Goal: Register for event/course

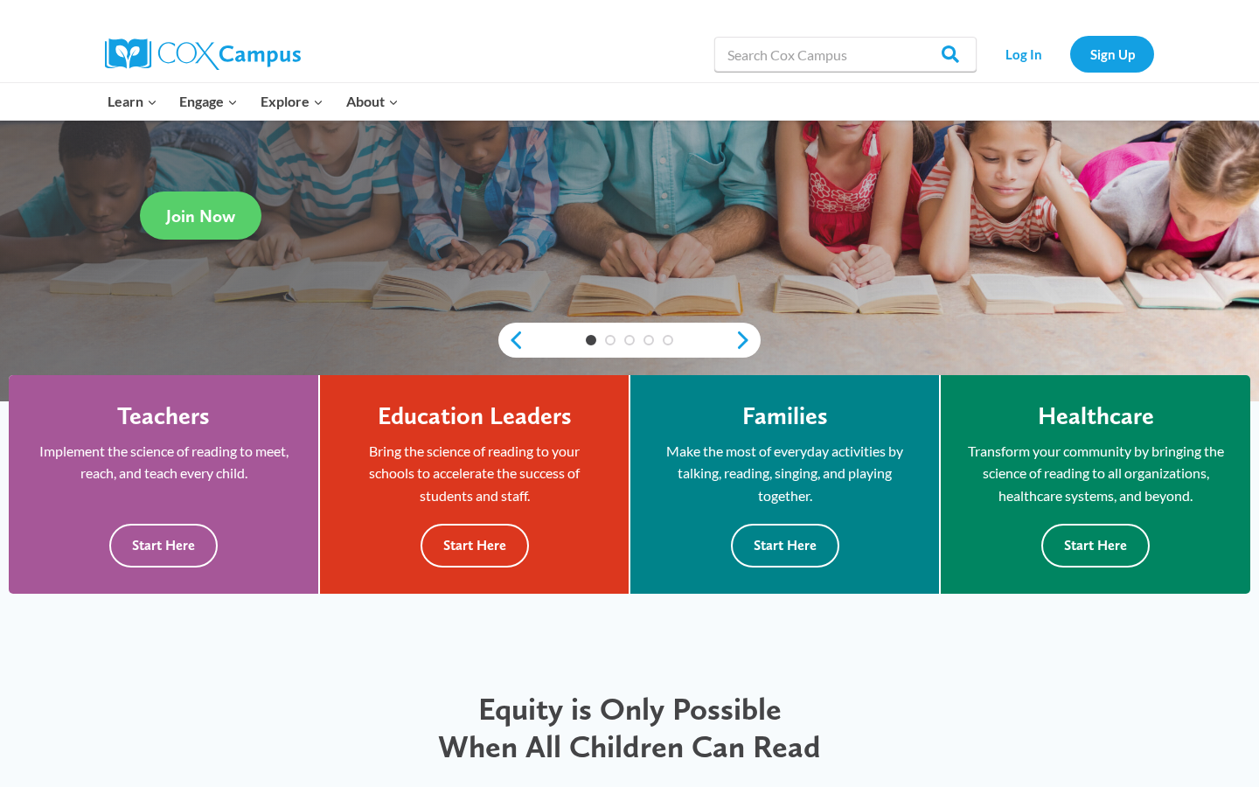
scroll to position [295, 0]
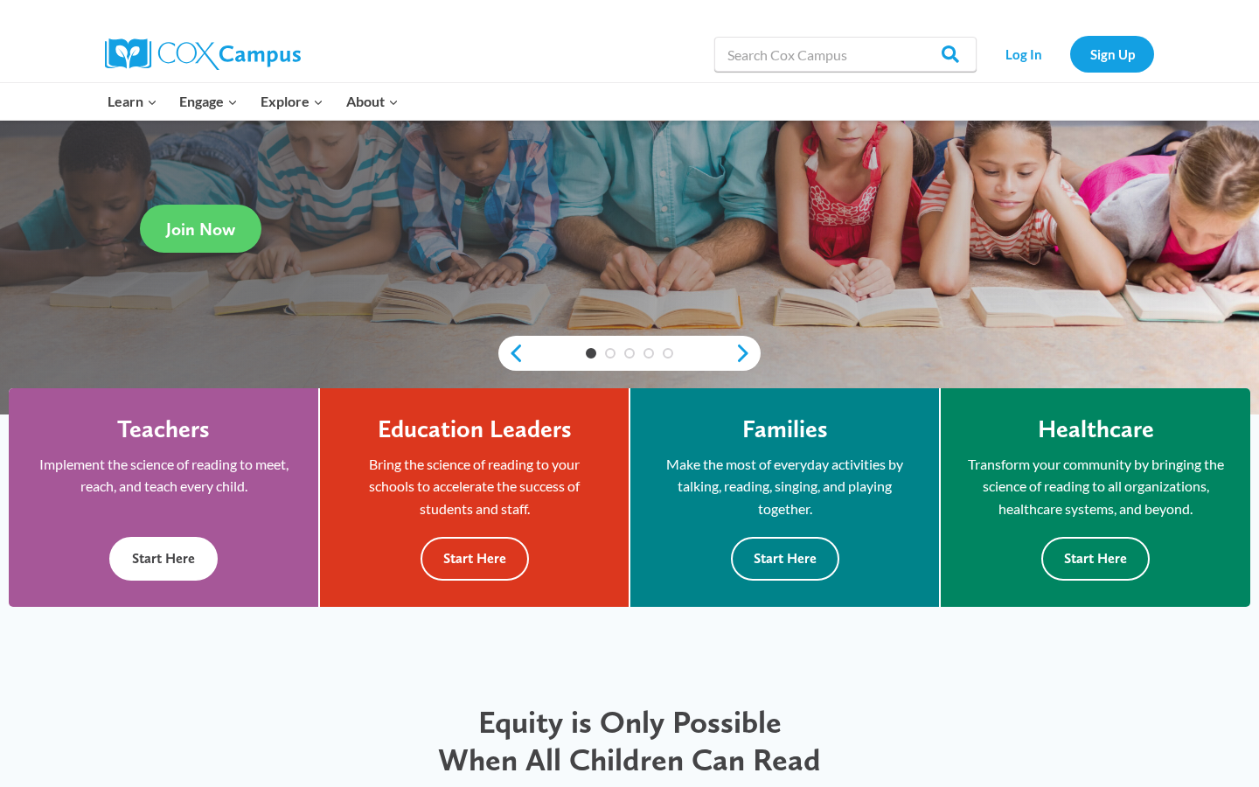
click at [192, 570] on button "Start Here" at bounding box center [163, 558] width 108 height 43
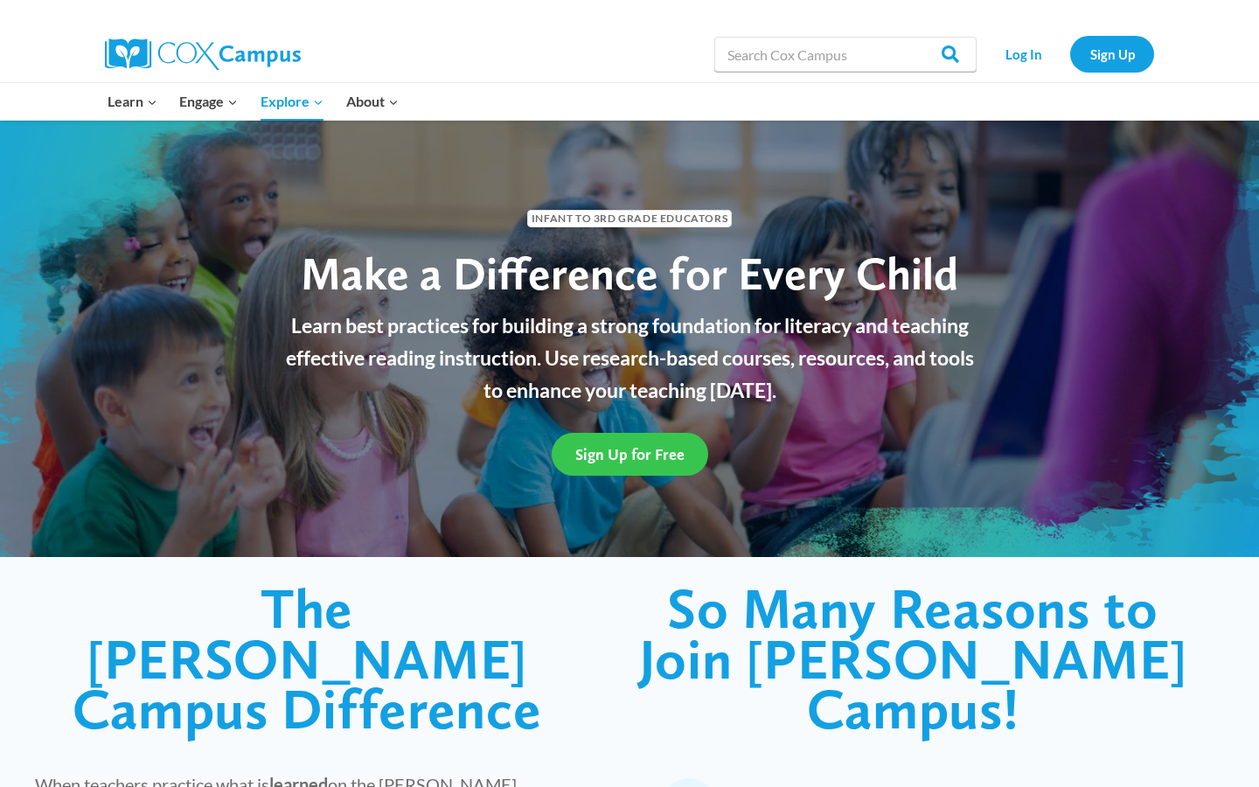
click at [652, 445] on span "Sign Up for Free" at bounding box center [629, 454] width 109 height 18
click at [657, 458] on span "Sign Up for Free" at bounding box center [629, 454] width 109 height 18
click at [669, 447] on span "Sign Up for Free" at bounding box center [629, 454] width 109 height 18
click at [1109, 59] on link "Sign Up" at bounding box center [1112, 54] width 84 height 36
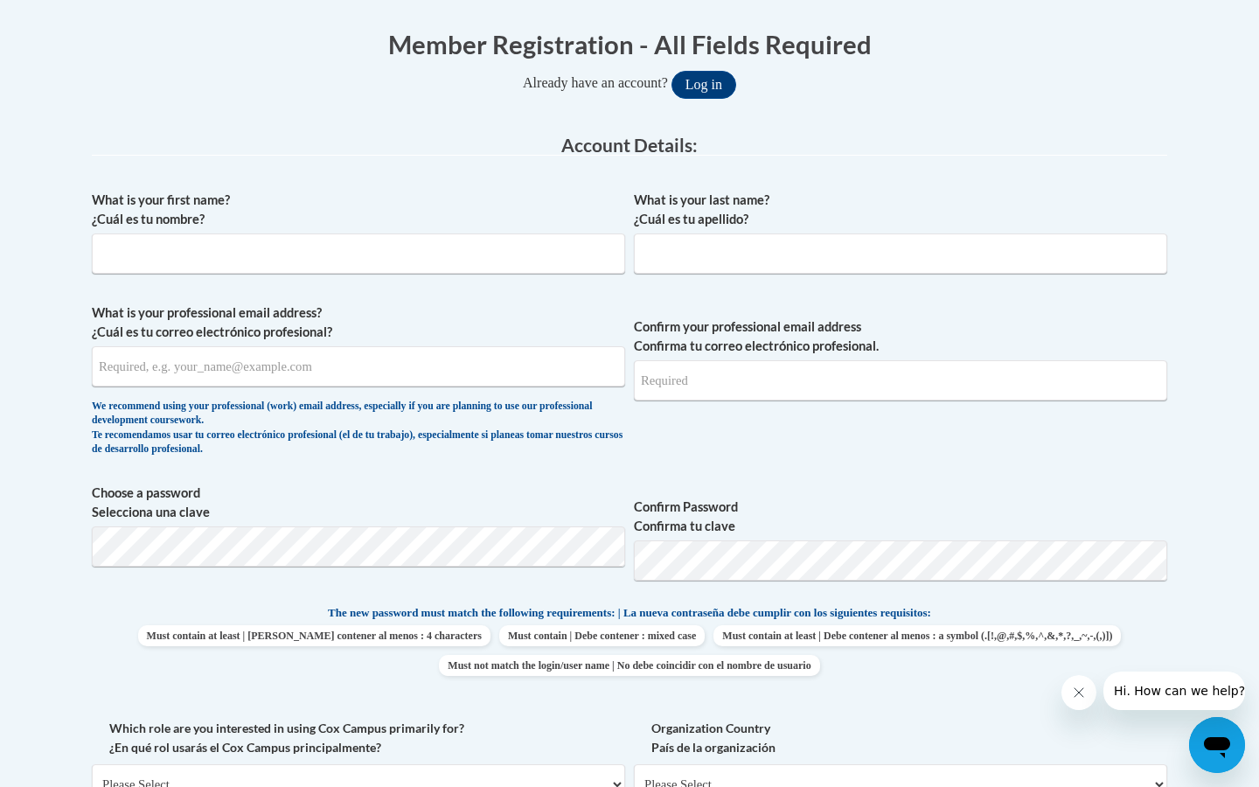
scroll to position [351, 0]
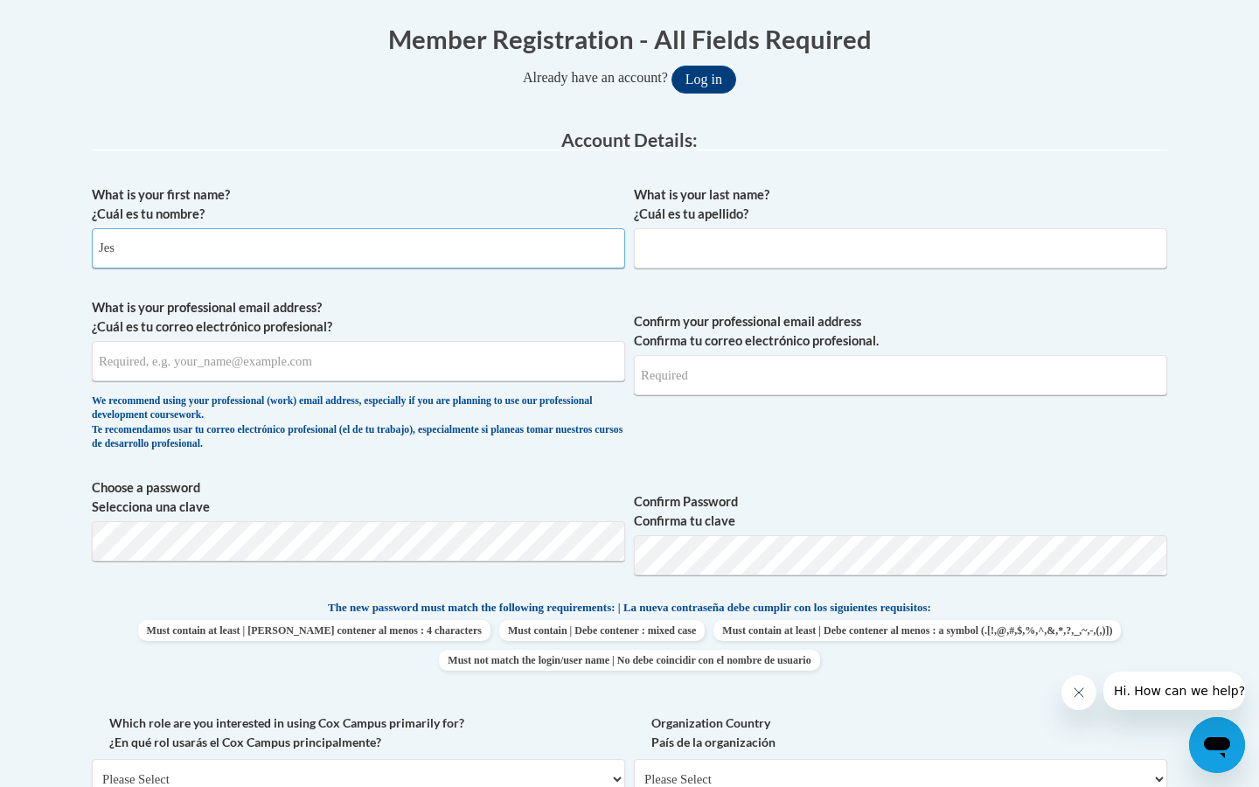
type input "[PERSON_NAME]"
type input "[PERSON_NAME][EMAIL_ADDRESS][PERSON_NAME][DOMAIN_NAME]"
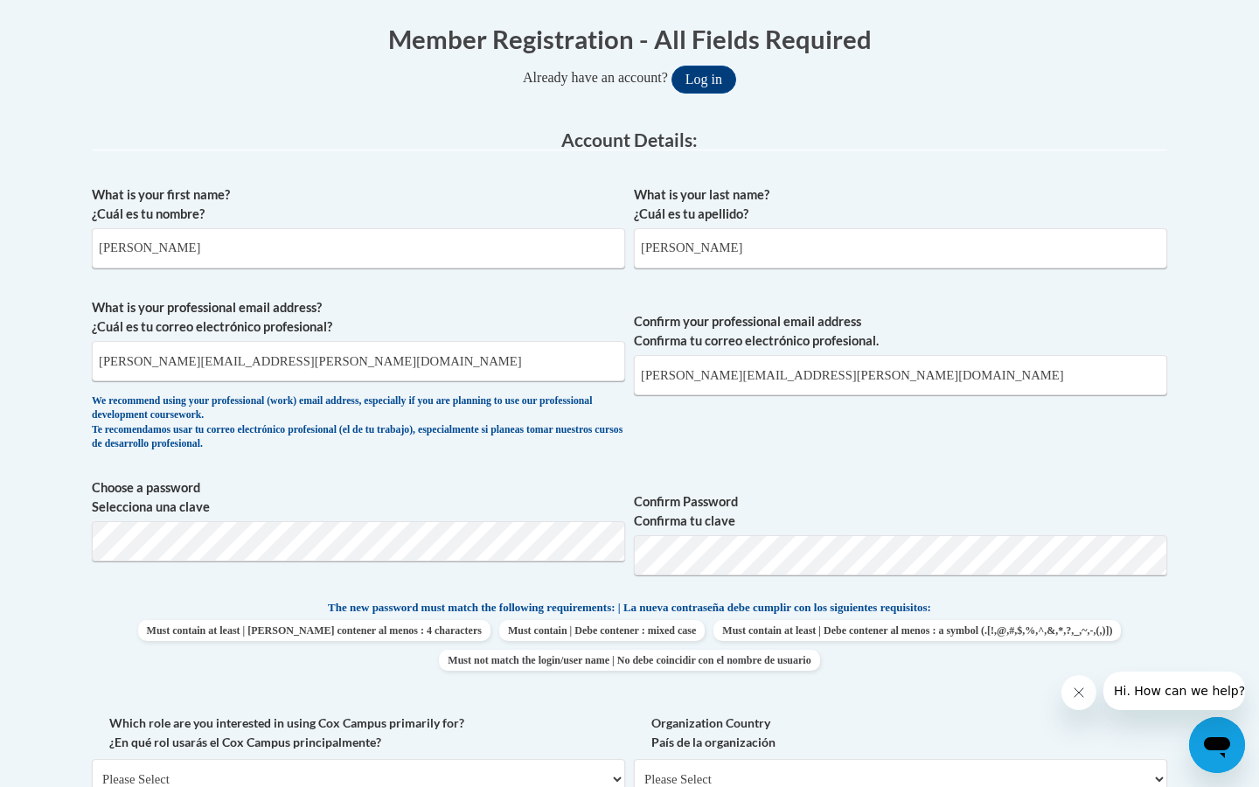
type input "[PERSON_NAME]"
click at [614, 546] on span "Choose a password Selecciona una clave Confirm Password Confirma tu clave" at bounding box center [629, 533] width 1075 height 111
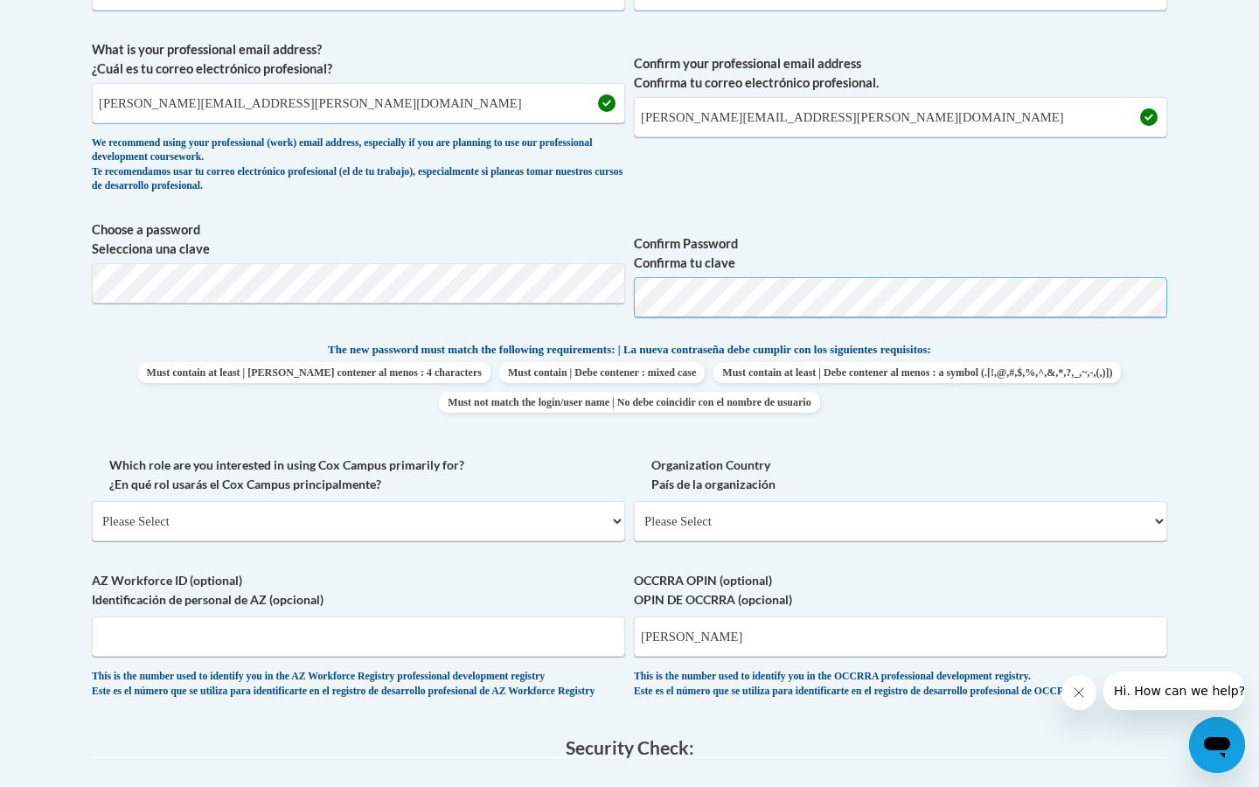
scroll to position [610, 0]
select select "fbf2d438-af2f-41f8-98f1-81c410e29de3"
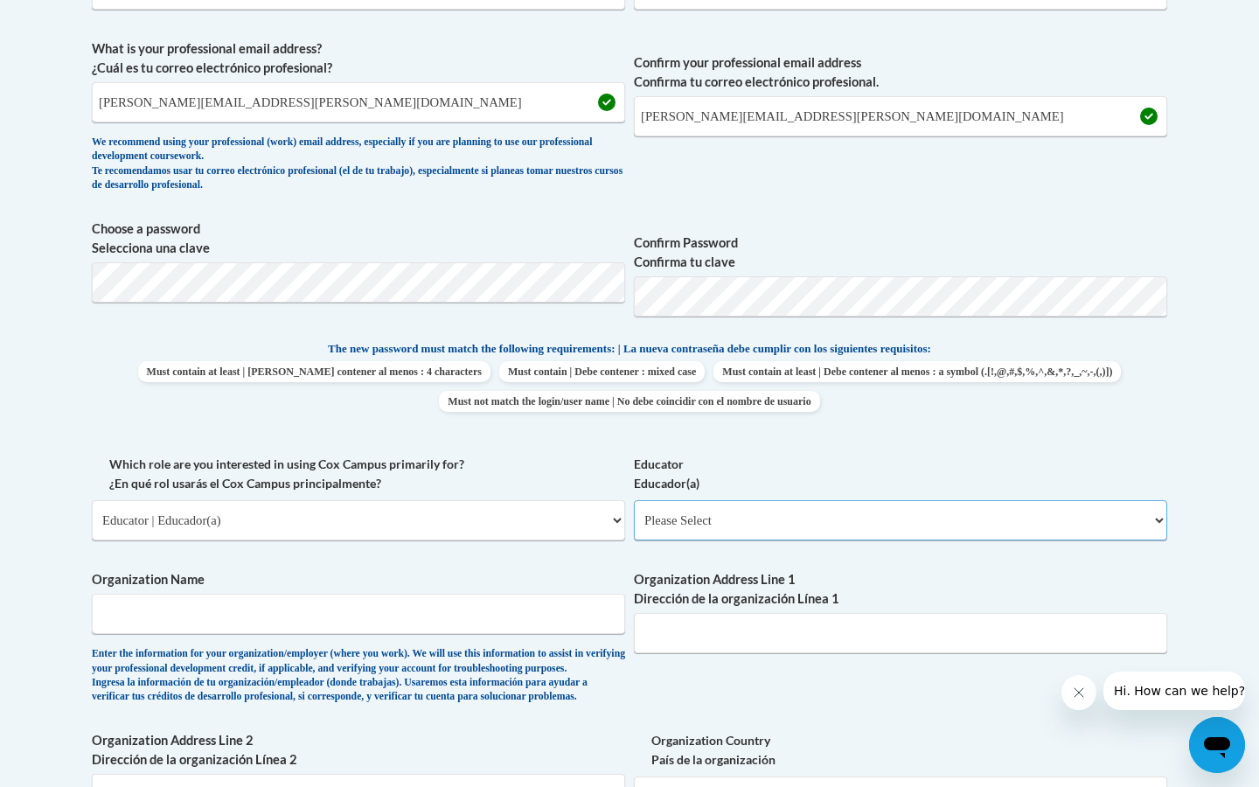
select select "5e2af403-4f2c-4e49-a02f-103e55d7b75b"
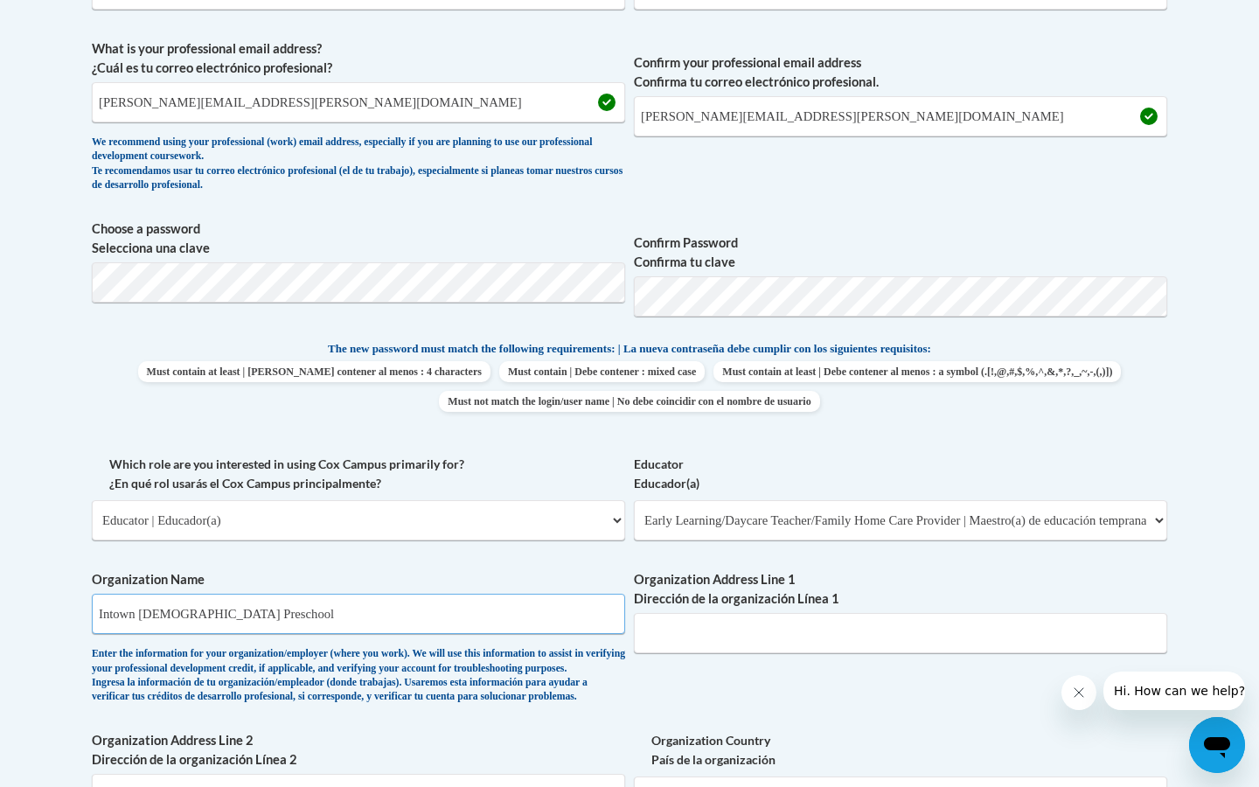
type input "Intown Jewish Preschool"
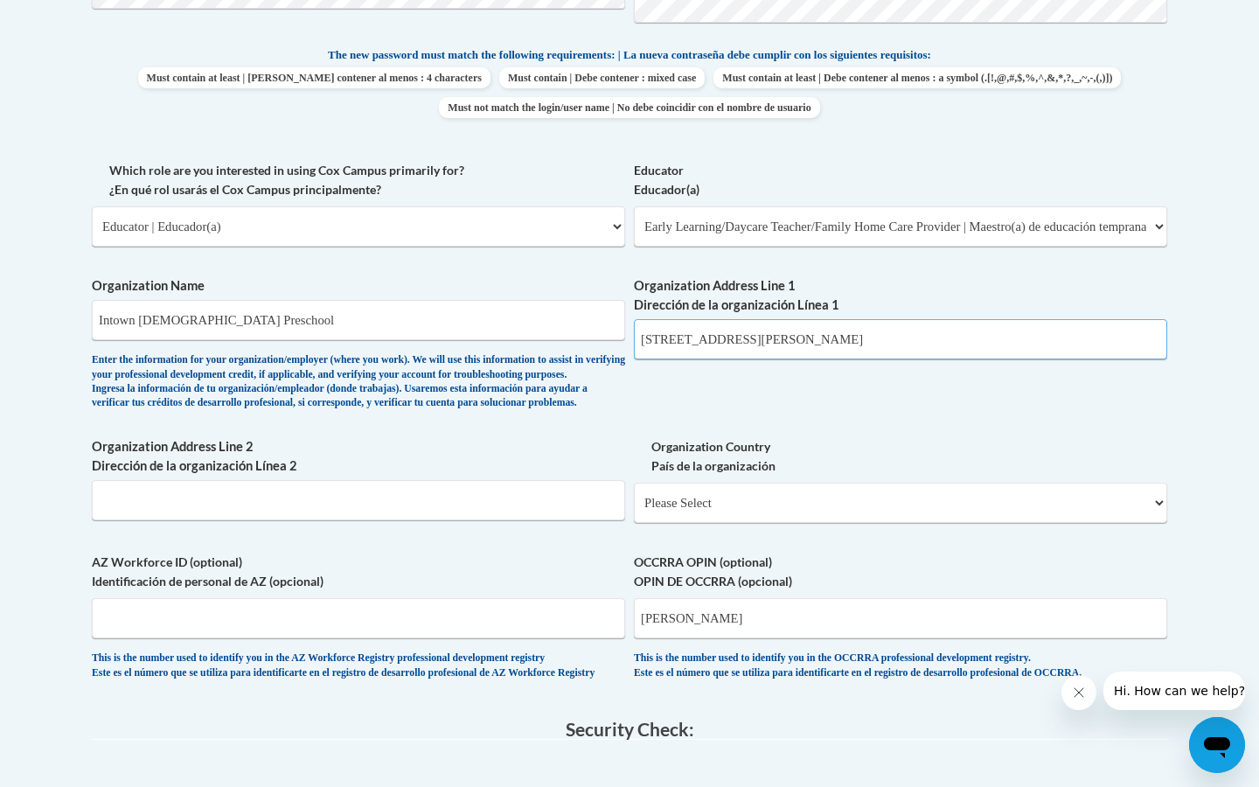
scroll to position [905, 0]
type input "604 Cooledge, Atlanta, GA, 30306"
select select "ad49bcad-a171-4b2e-b99c-48b446064914"
select select
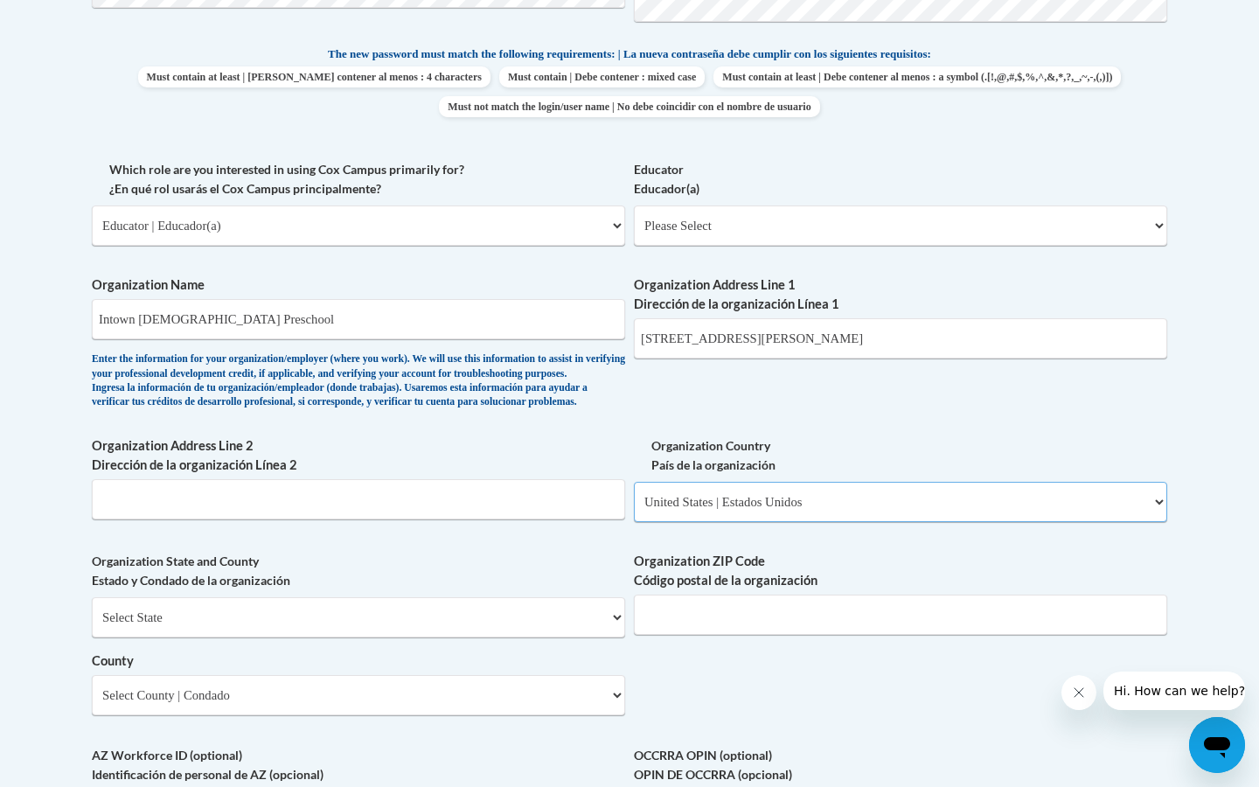
scroll to position [929, 0]
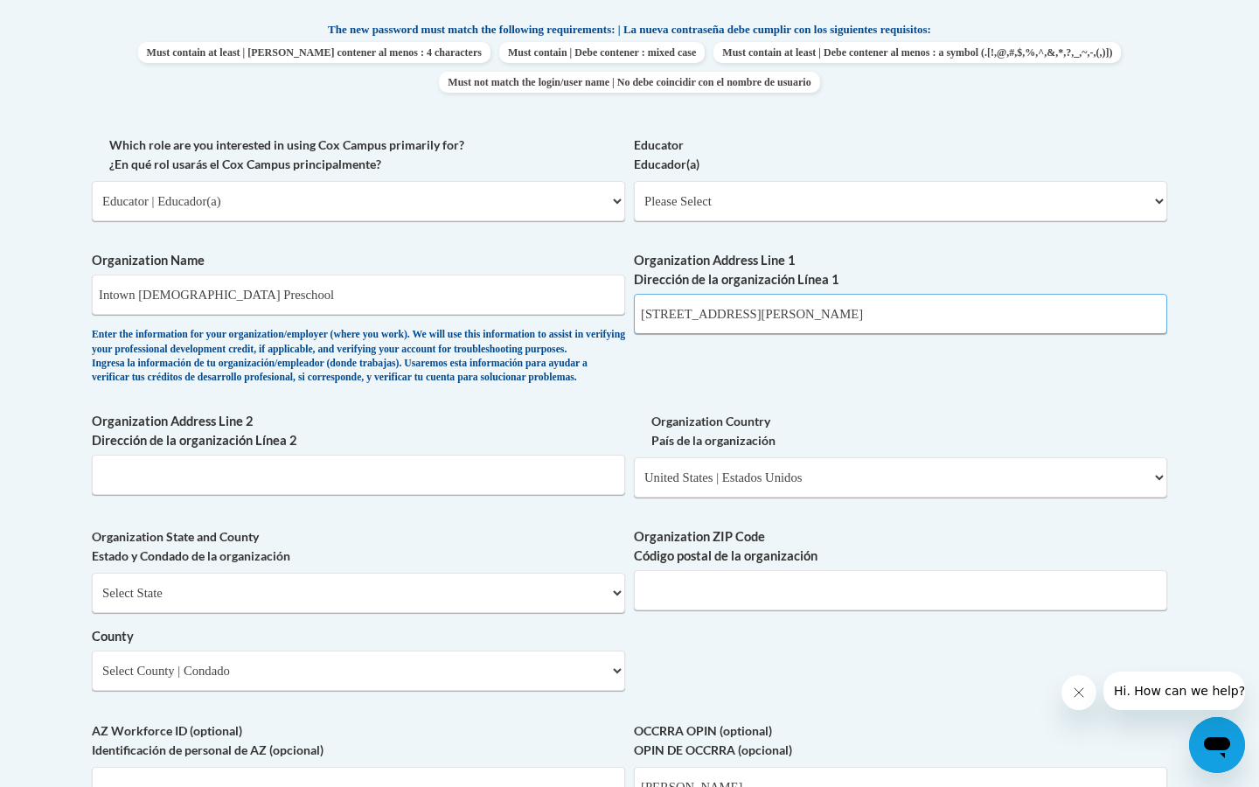
drag, startPoint x: 850, startPoint y: 300, endPoint x: 796, endPoint y: 302, distance: 54.2
click at [796, 302] on input "604 Cooledge, Atlanta, GA, 30306" at bounding box center [900, 314] width 533 height 40
type input "604 Cooledge, Atlanta, GA,"
type input "30306"
drag, startPoint x: 808, startPoint y: 302, endPoint x: 725, endPoint y: 300, distance: 83.1
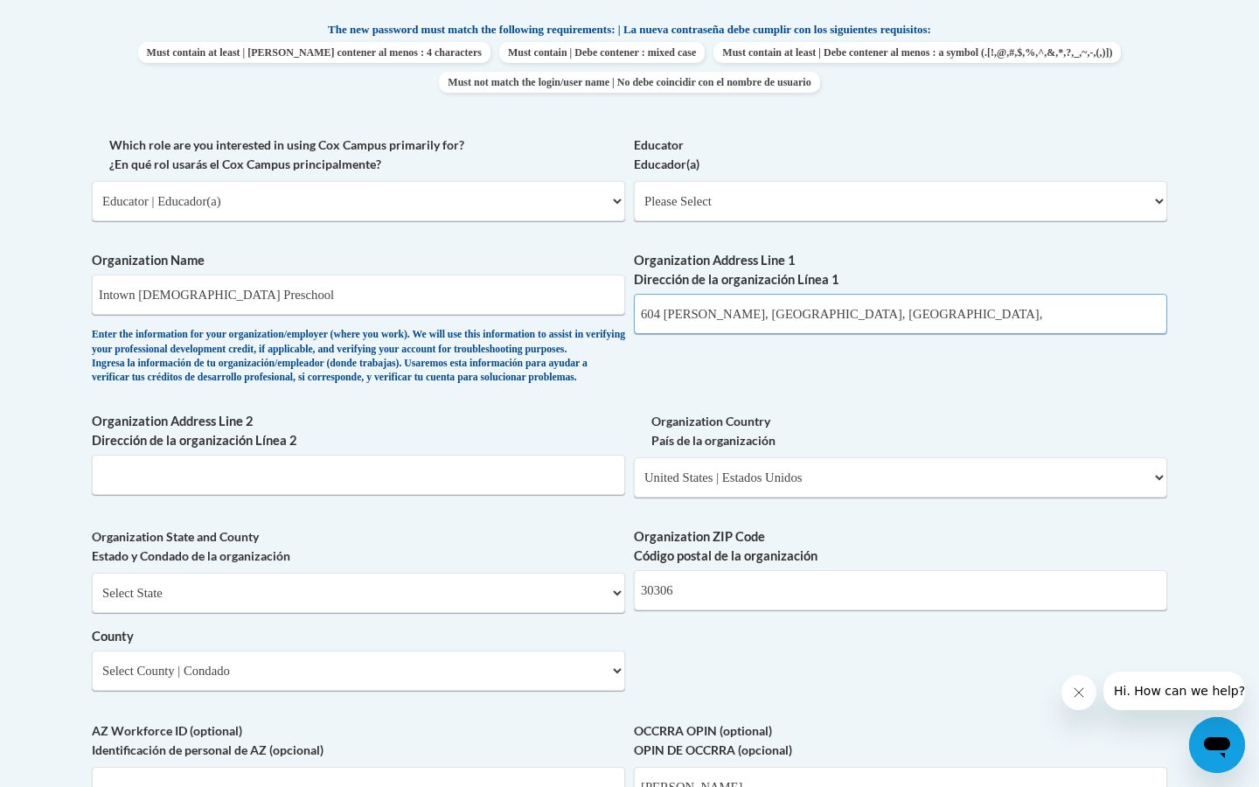
click at [725, 300] on input "604 Cooledge, Atlanta, GA," at bounding box center [900, 314] width 533 height 40
type input "604 Cooledge"
select select "Georgia"
select select "Fulton"
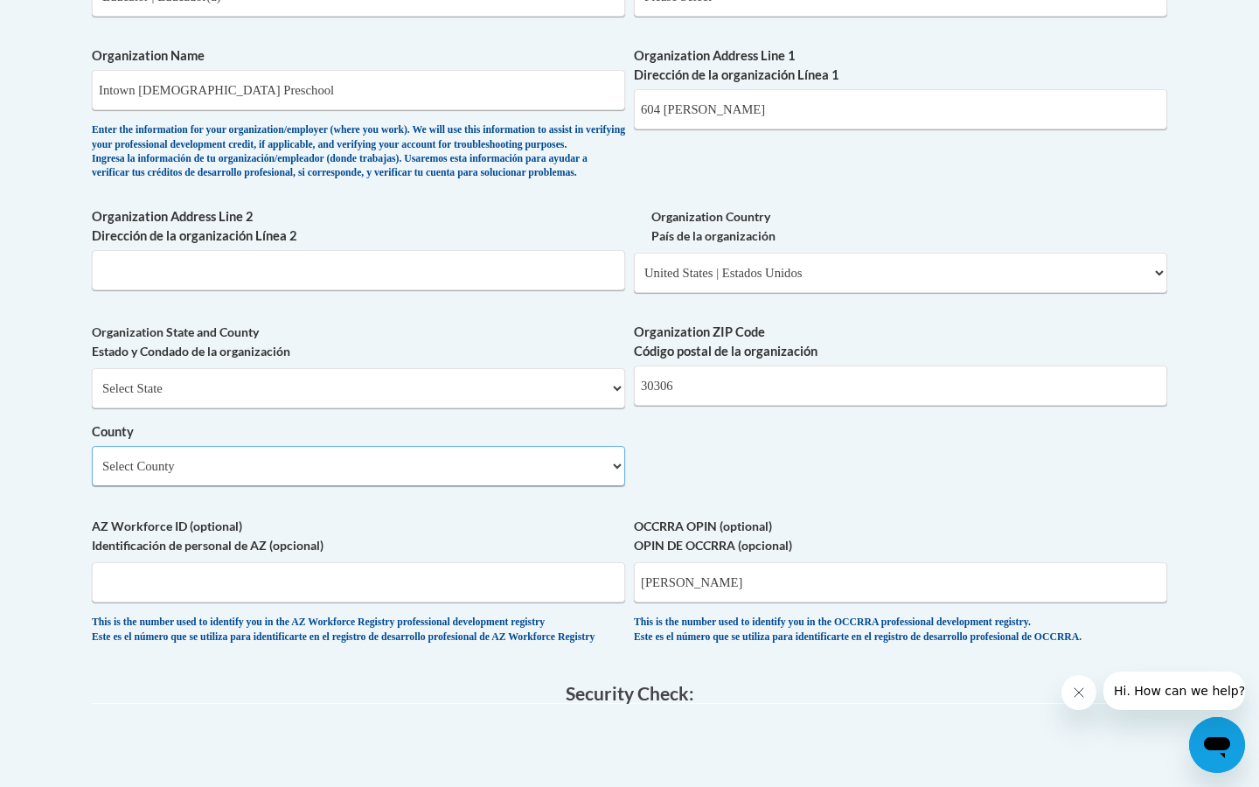
scroll to position [1140, 0]
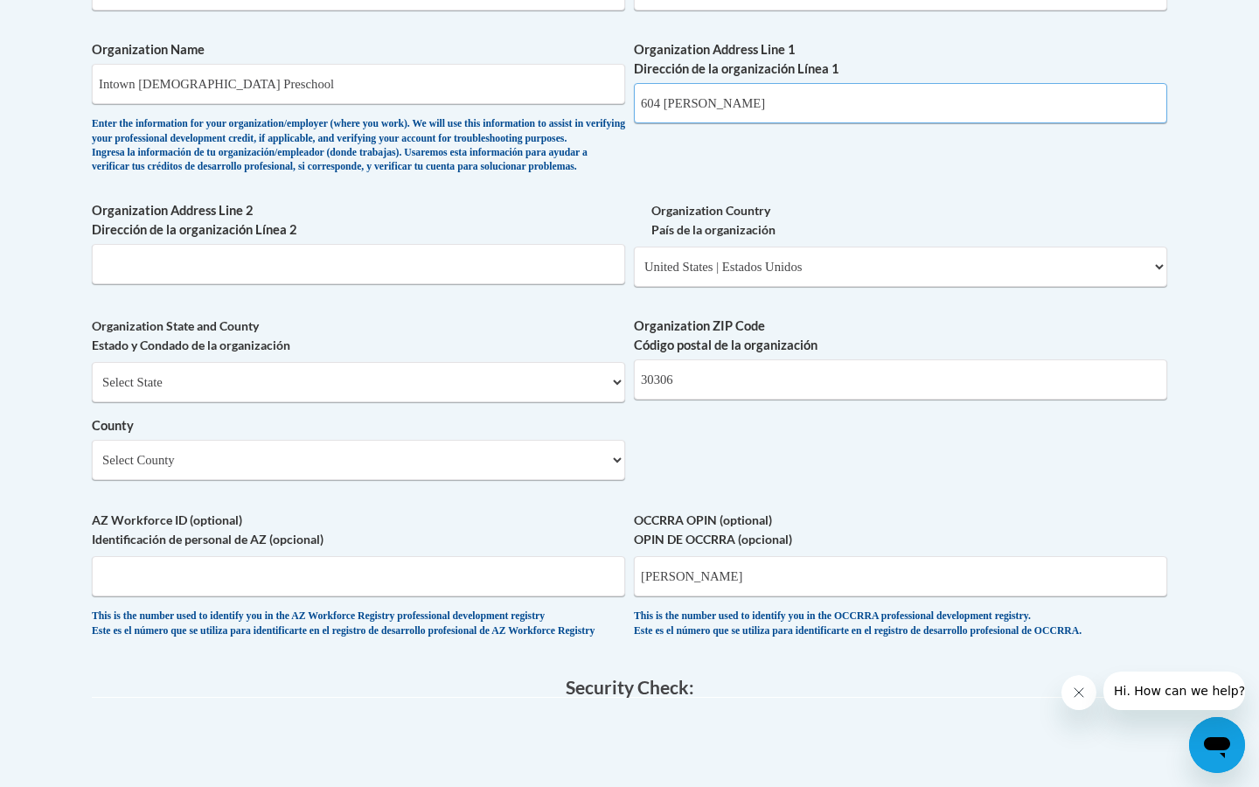
click at [796, 101] on input "604 Cooledge" at bounding box center [900, 103] width 533 height 40
type input "604 Cooledge, Atlanta"
click at [891, 191] on div "What is your first name? ¿Cuál es tu nombre? Jessica What is your last name? ¿C…" at bounding box center [629, 22] width 1075 height 1268
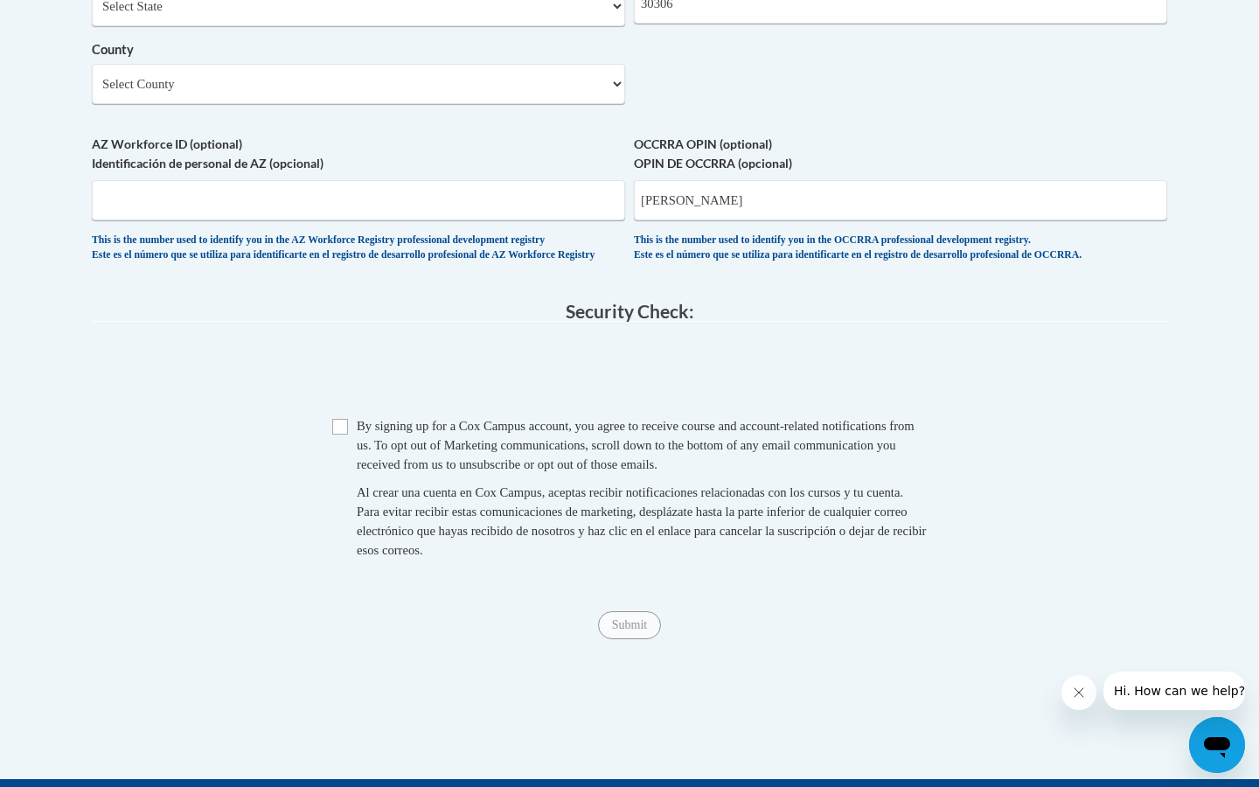
scroll to position [1518, 0]
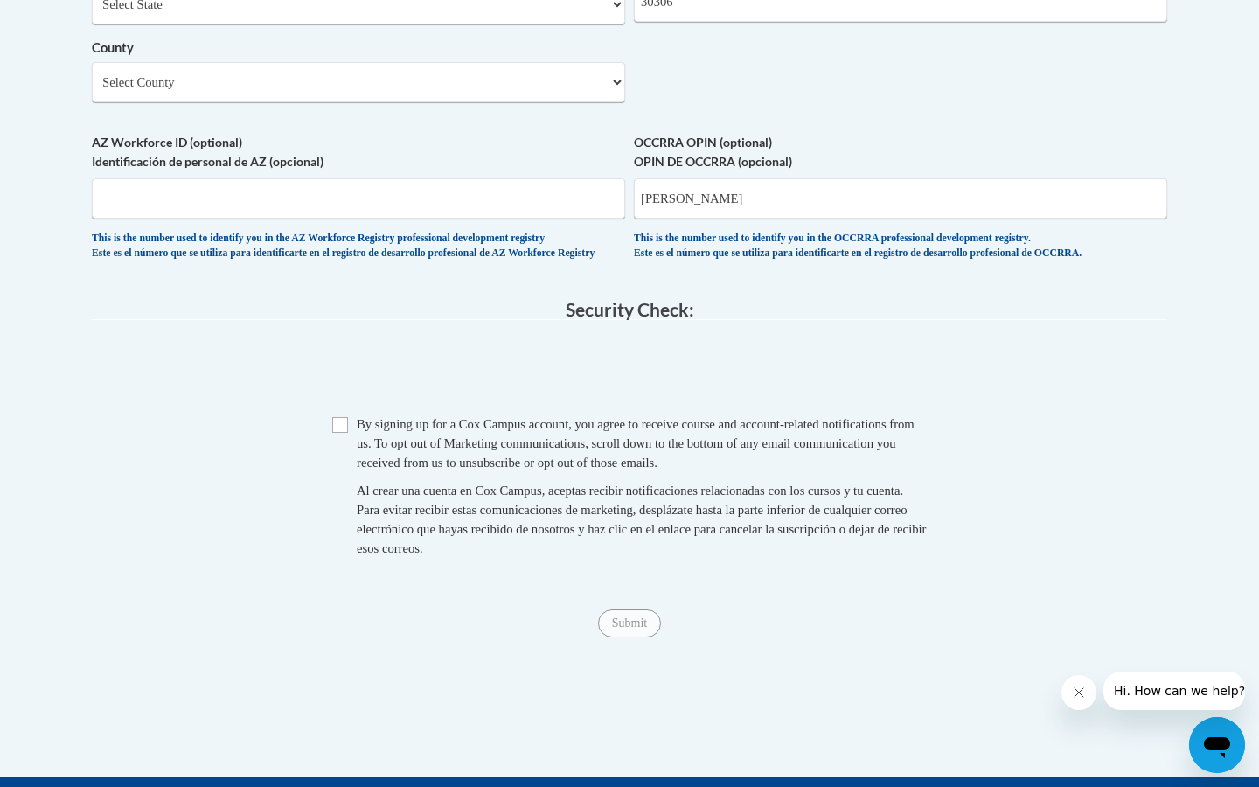
click at [338, 427] on input "Checkbox" at bounding box center [340, 425] width 16 height 16
checkbox input "true"
click at [617, 626] on input "Submit" at bounding box center [629, 623] width 63 height 28
type input "Jessica"
click at [627, 627] on input "Submit" at bounding box center [629, 623] width 63 height 28
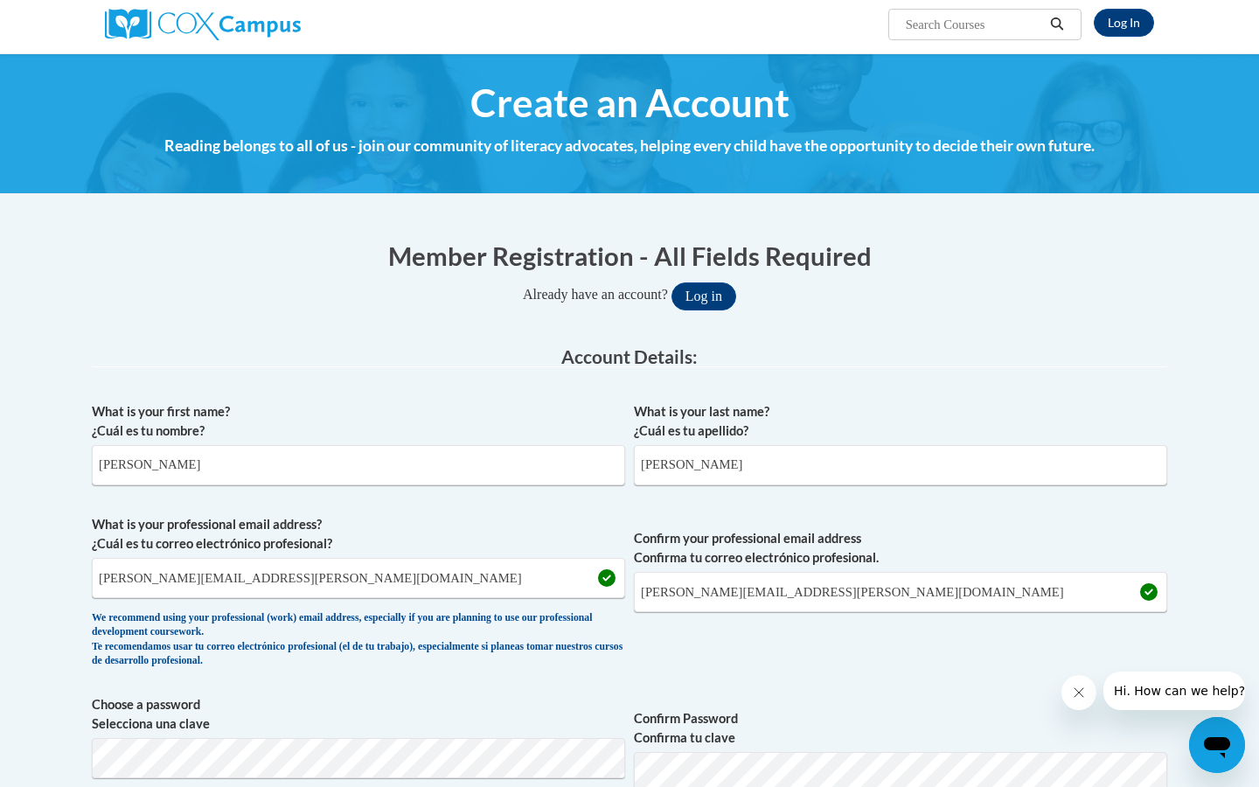
scroll to position [133, 0]
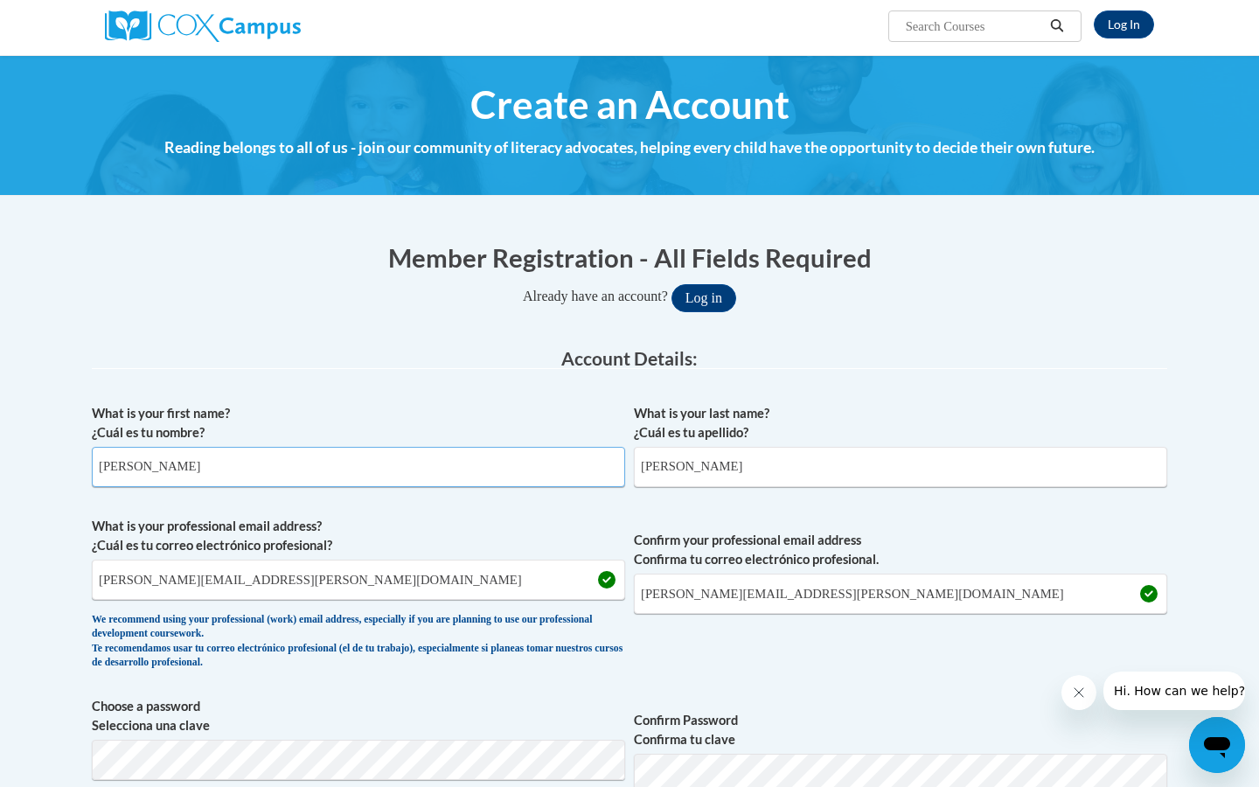
click at [584, 471] on input "Jessica" at bounding box center [358, 467] width 533 height 40
click at [597, 465] on input "Jessica" at bounding box center [358, 467] width 533 height 40
type input "Jessica"
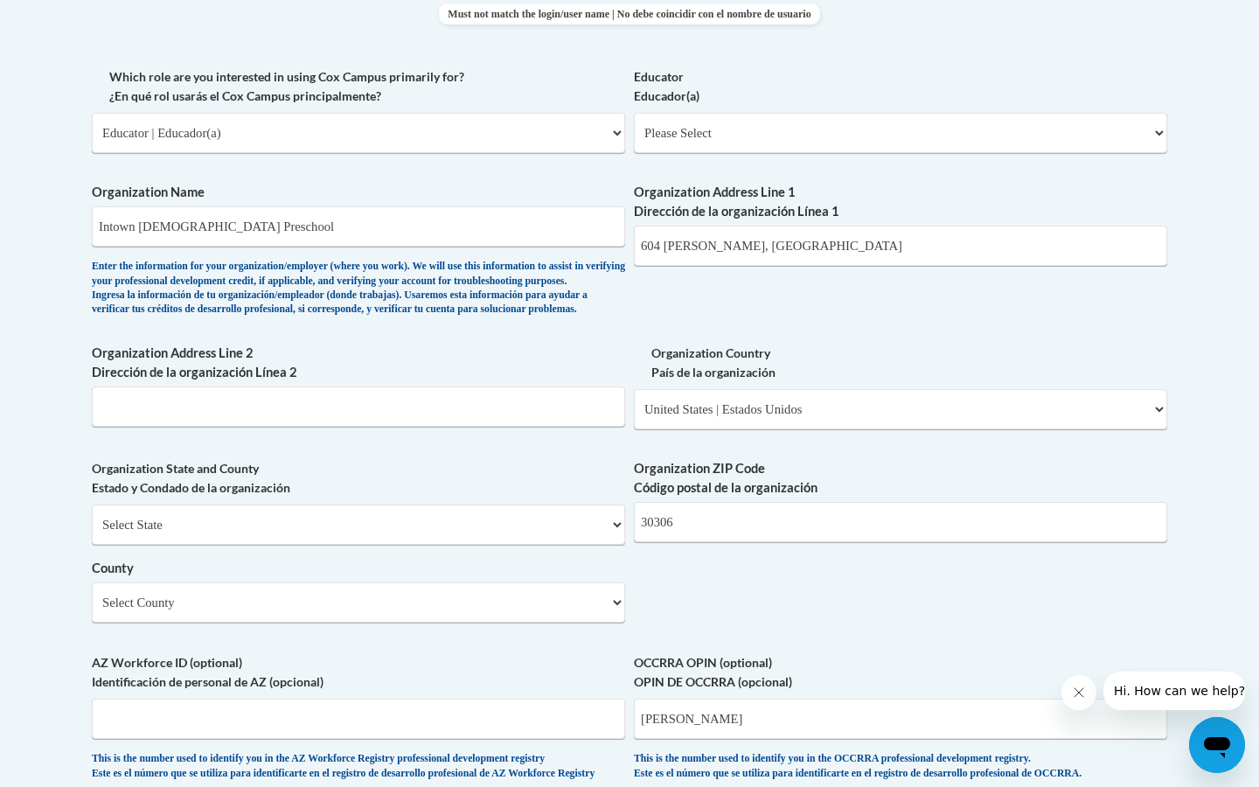
scroll to position [989, 0]
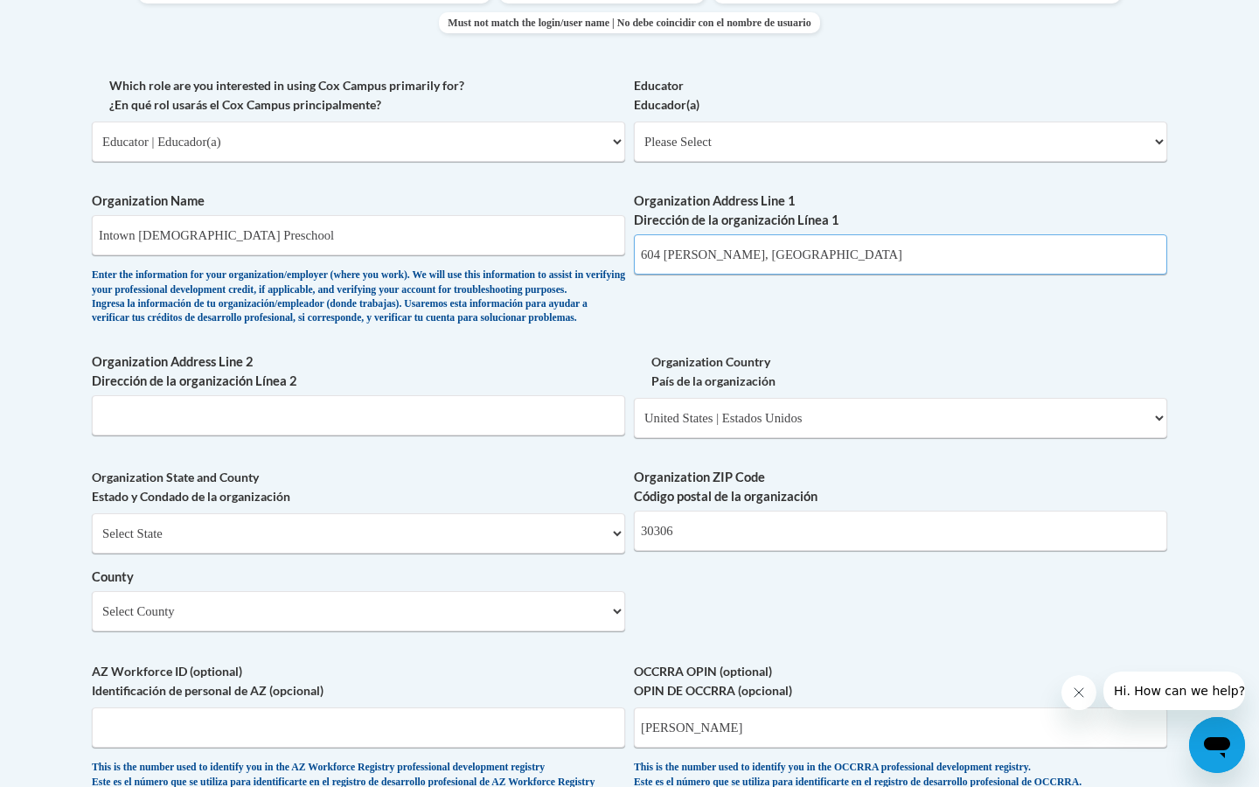
drag, startPoint x: 775, startPoint y: 237, endPoint x: 722, endPoint y: 240, distance: 53.4
click at [722, 240] on input "604 Cooledge, Atlanta" at bounding box center [900, 254] width 533 height 40
type input "604 Cooledge"
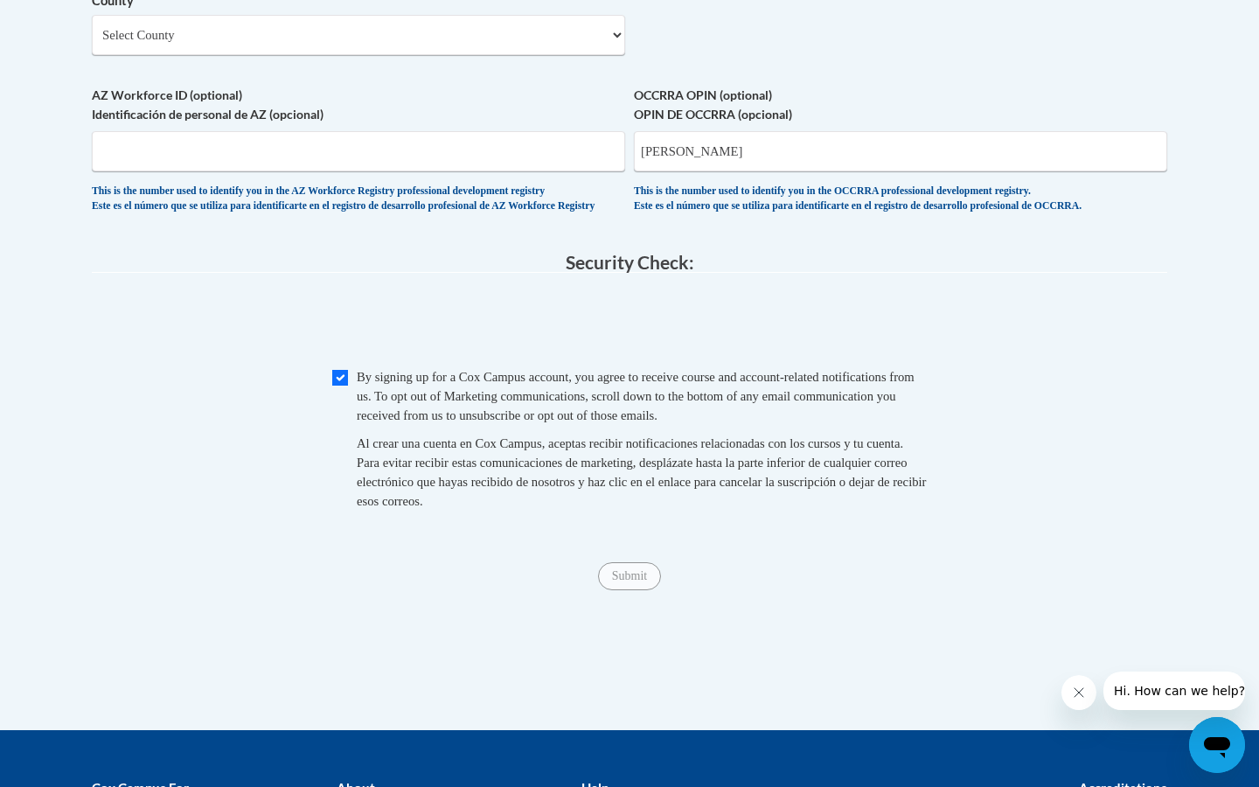
scroll to position [1593, 0]
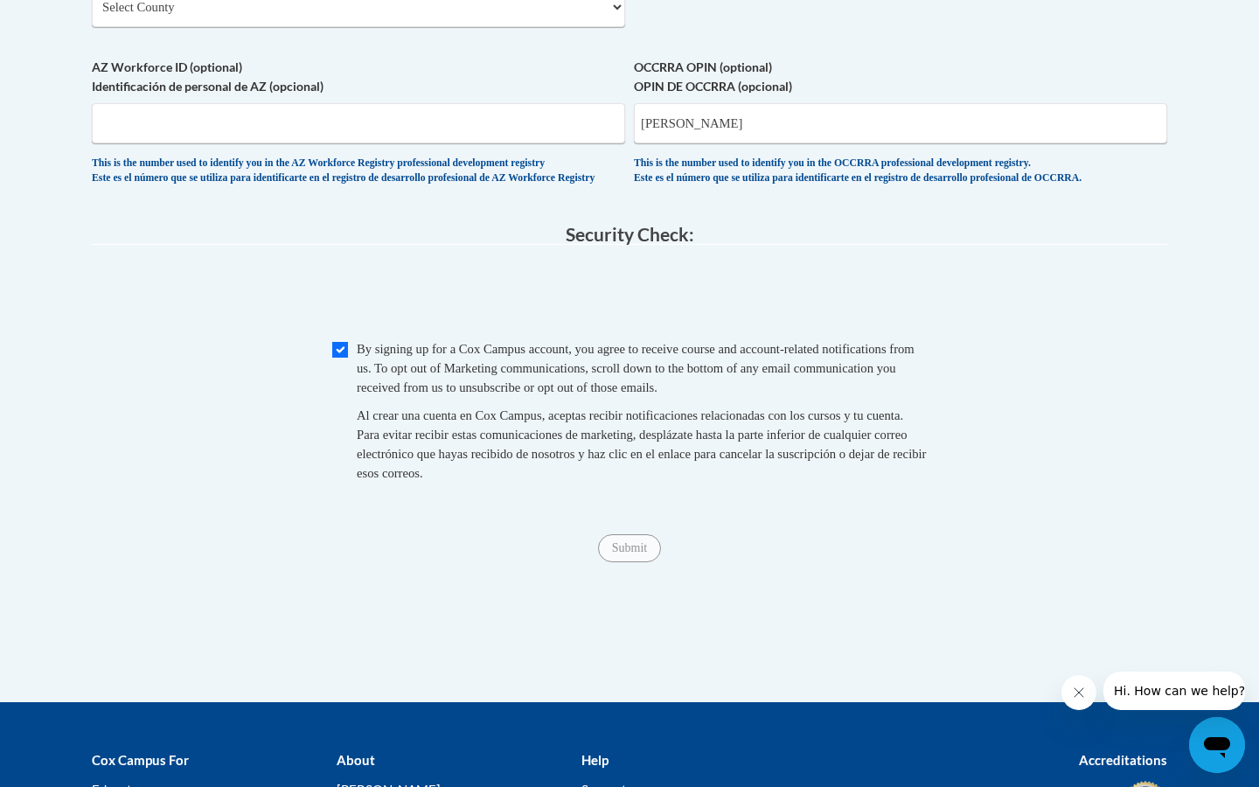
type input "Atlanta"
click at [635, 547] on input "Submit" at bounding box center [629, 548] width 63 height 28
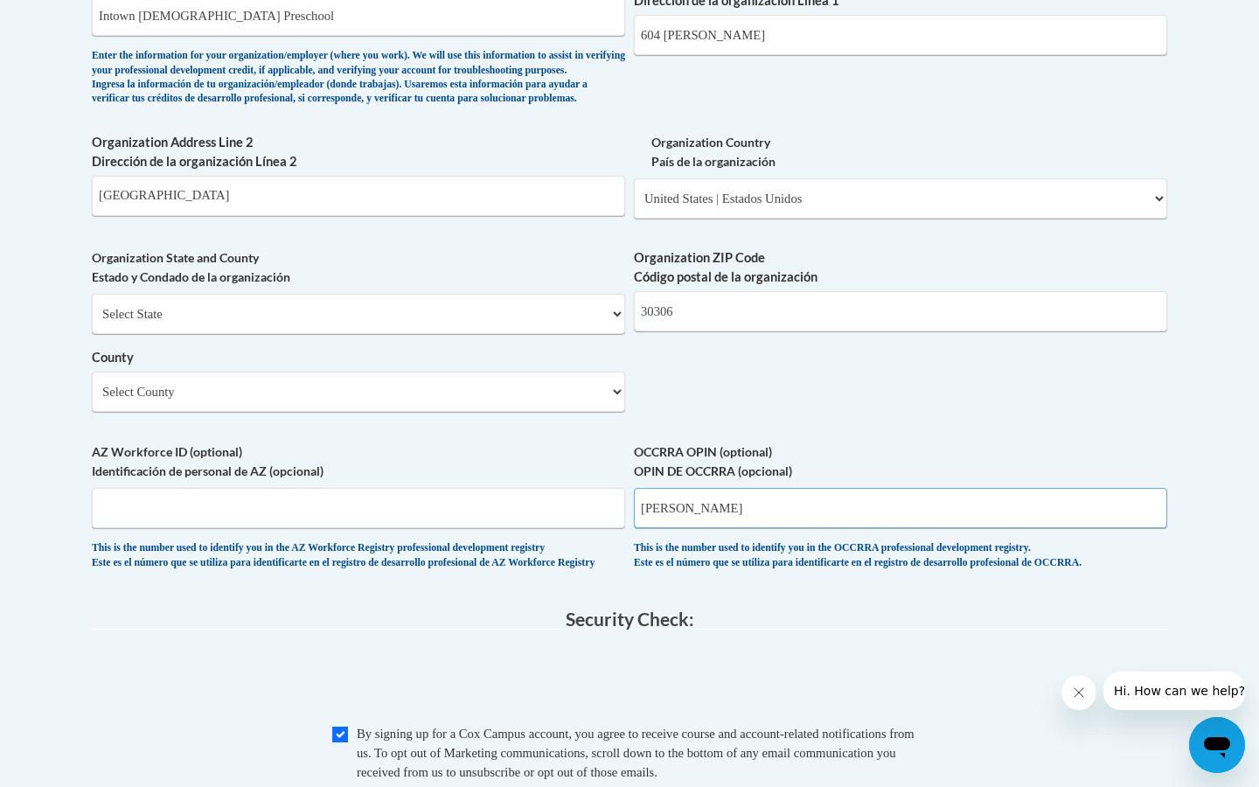
scroll to position [1194, 0]
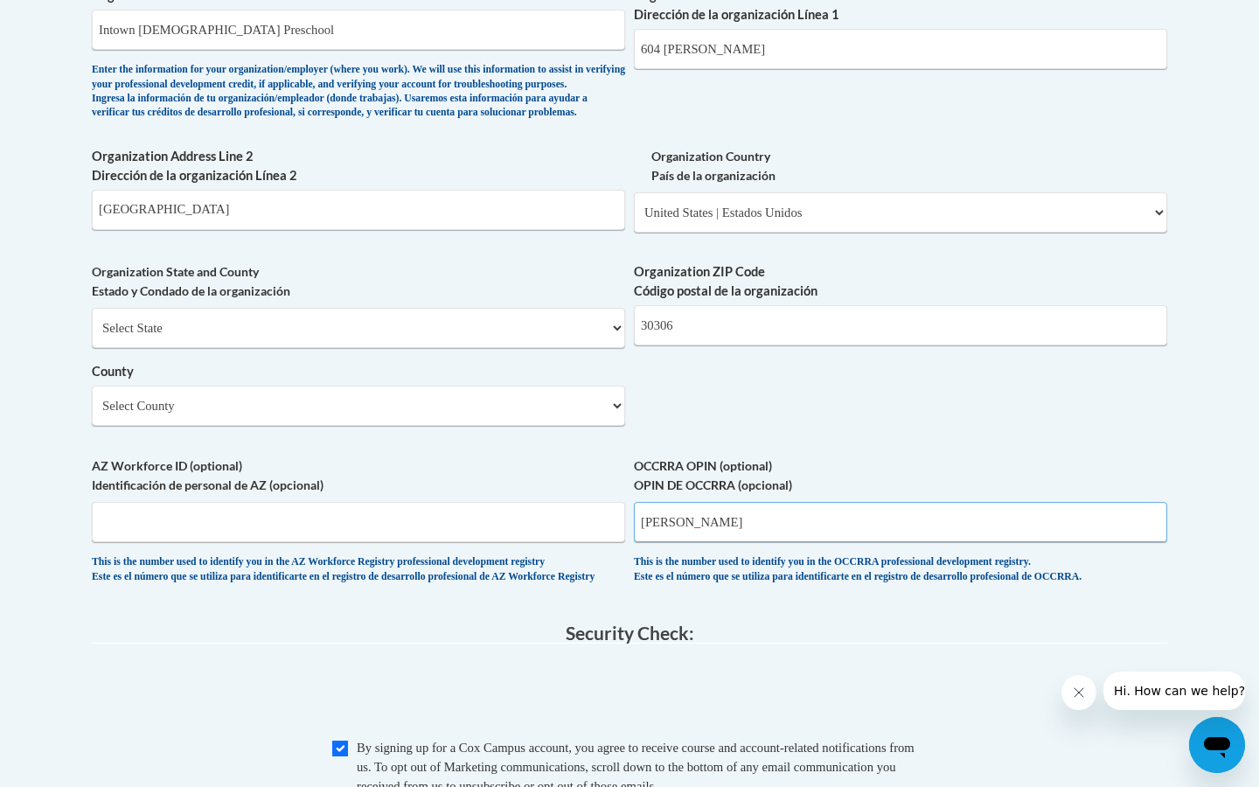
click at [737, 510] on input "Jessica" at bounding box center [900, 522] width 533 height 40
type input "J"
click at [1053, 655] on fieldset "Security Check: Enter the security code + = TextBox Checkbox" at bounding box center [629, 771] width 1075 height 297
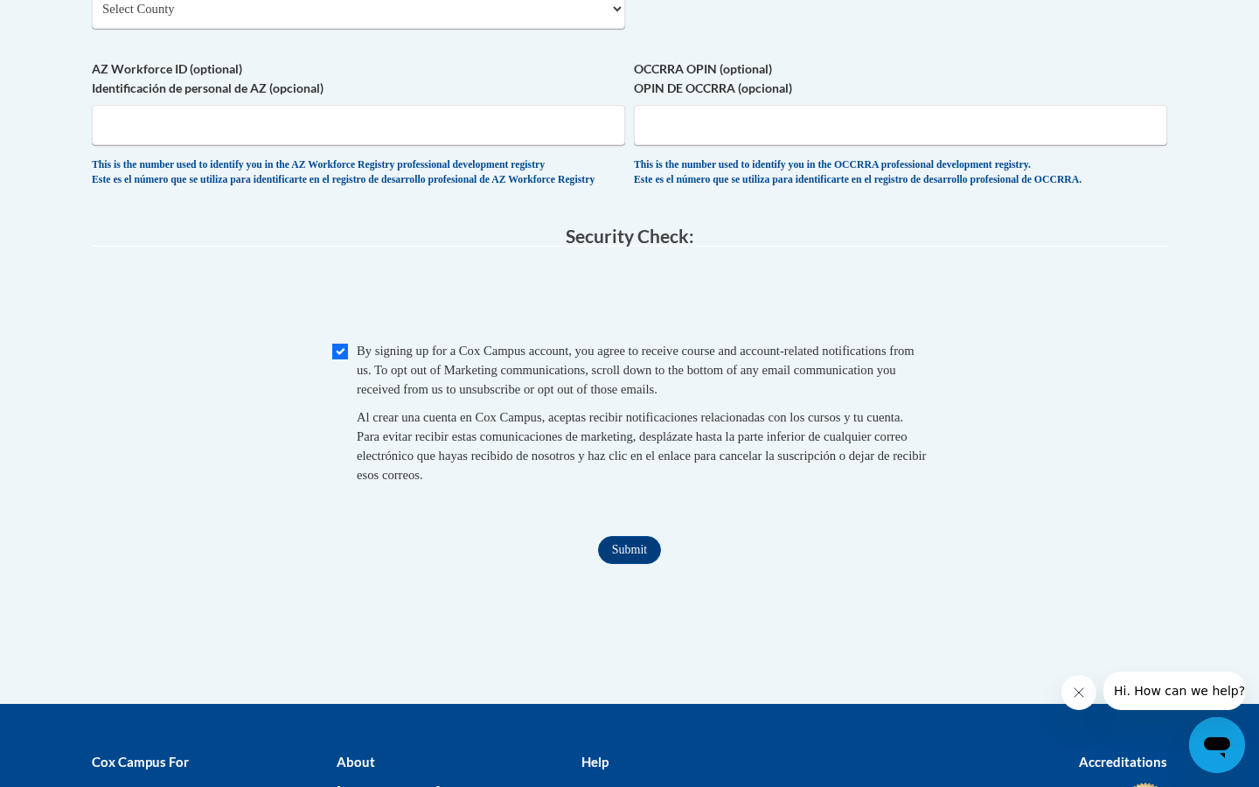
scroll to position [1595, 0]
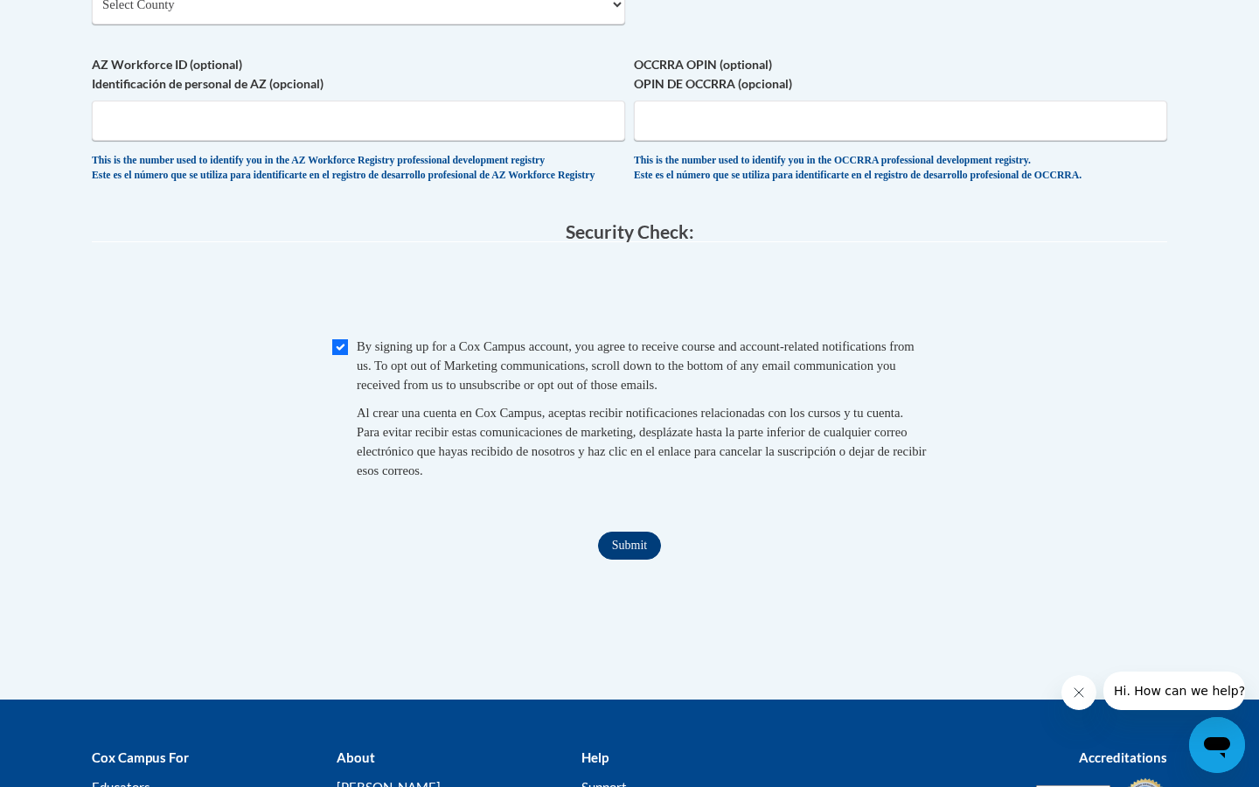
click at [624, 553] on input "Submit" at bounding box center [629, 546] width 63 height 28
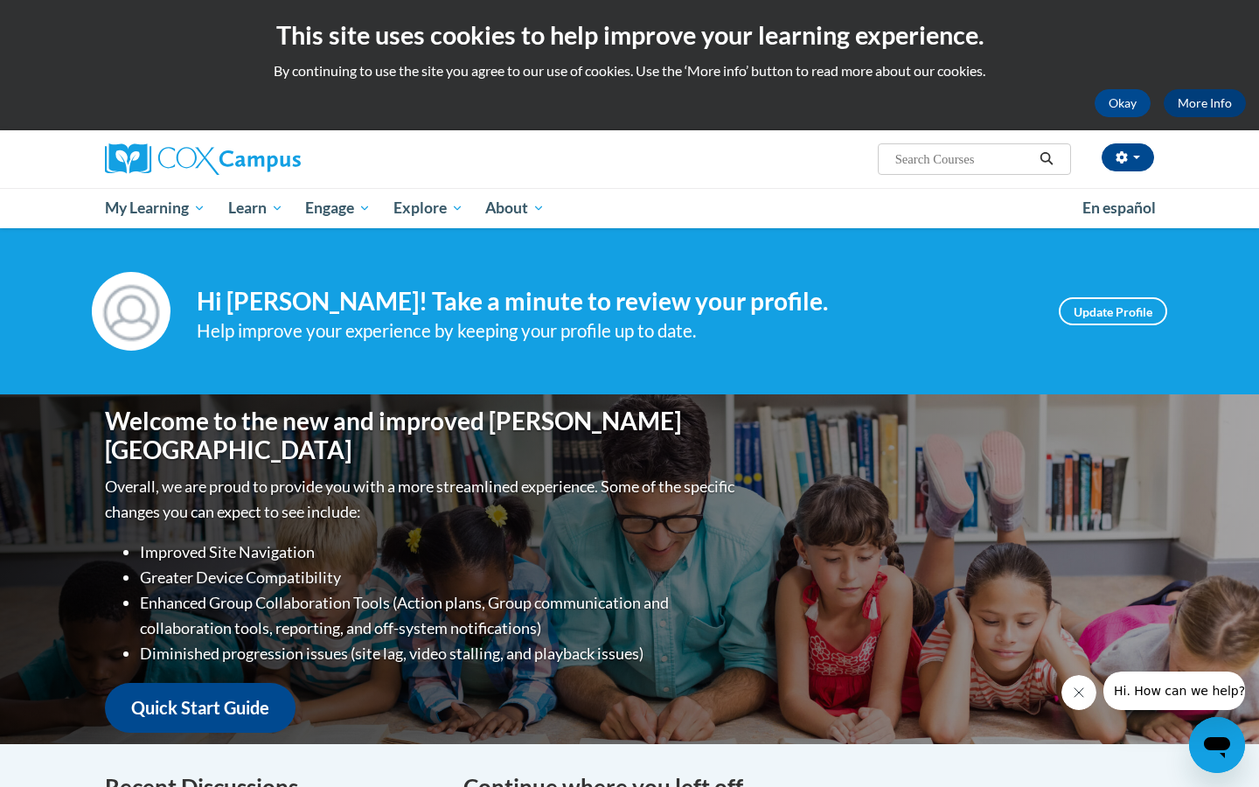
click at [1199, 98] on link "More Info" at bounding box center [1205, 103] width 82 height 28
click at [1189, 101] on link "More Info" at bounding box center [1205, 103] width 82 height 28
click at [1129, 315] on link "Update Profile" at bounding box center [1113, 311] width 108 height 28
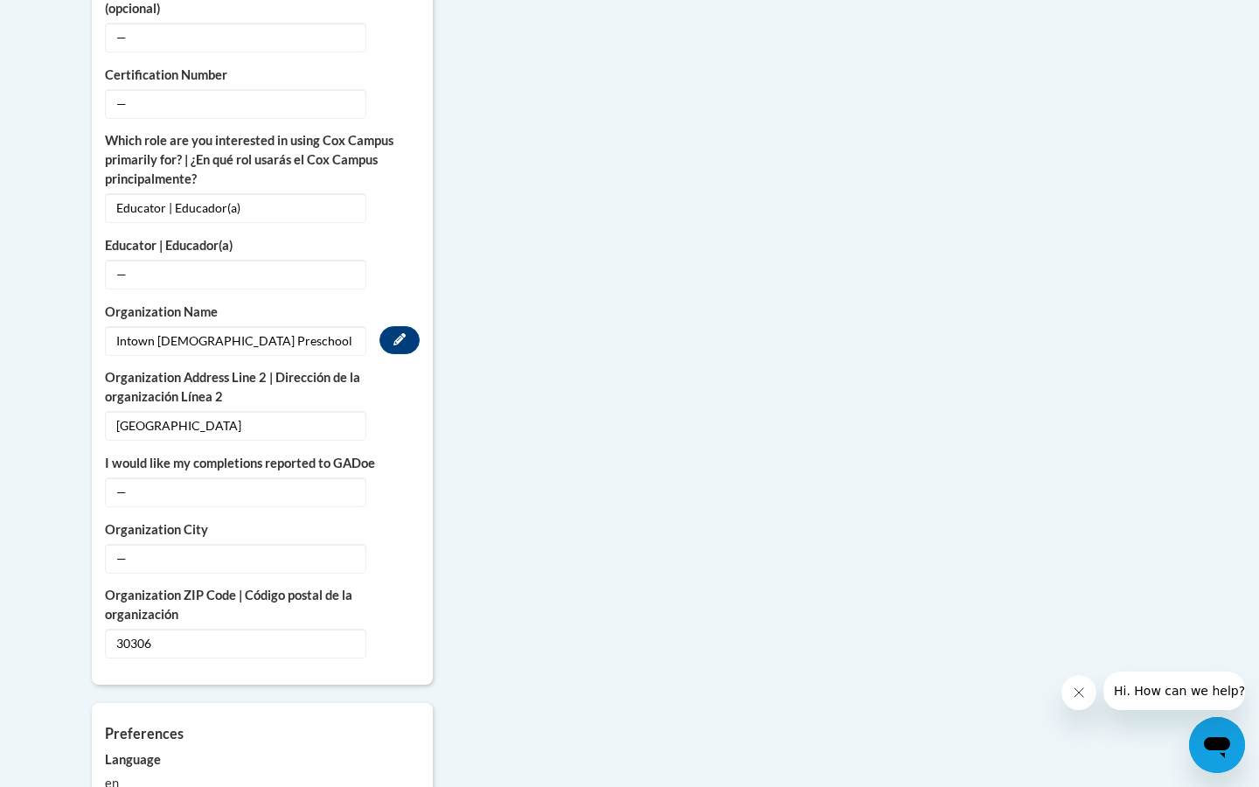
scroll to position [1069, 0]
click at [337, 476] on span "—" at bounding box center [235, 491] width 261 height 30
click at [395, 483] on icon "Custom profile fields" at bounding box center [399, 489] width 12 height 12
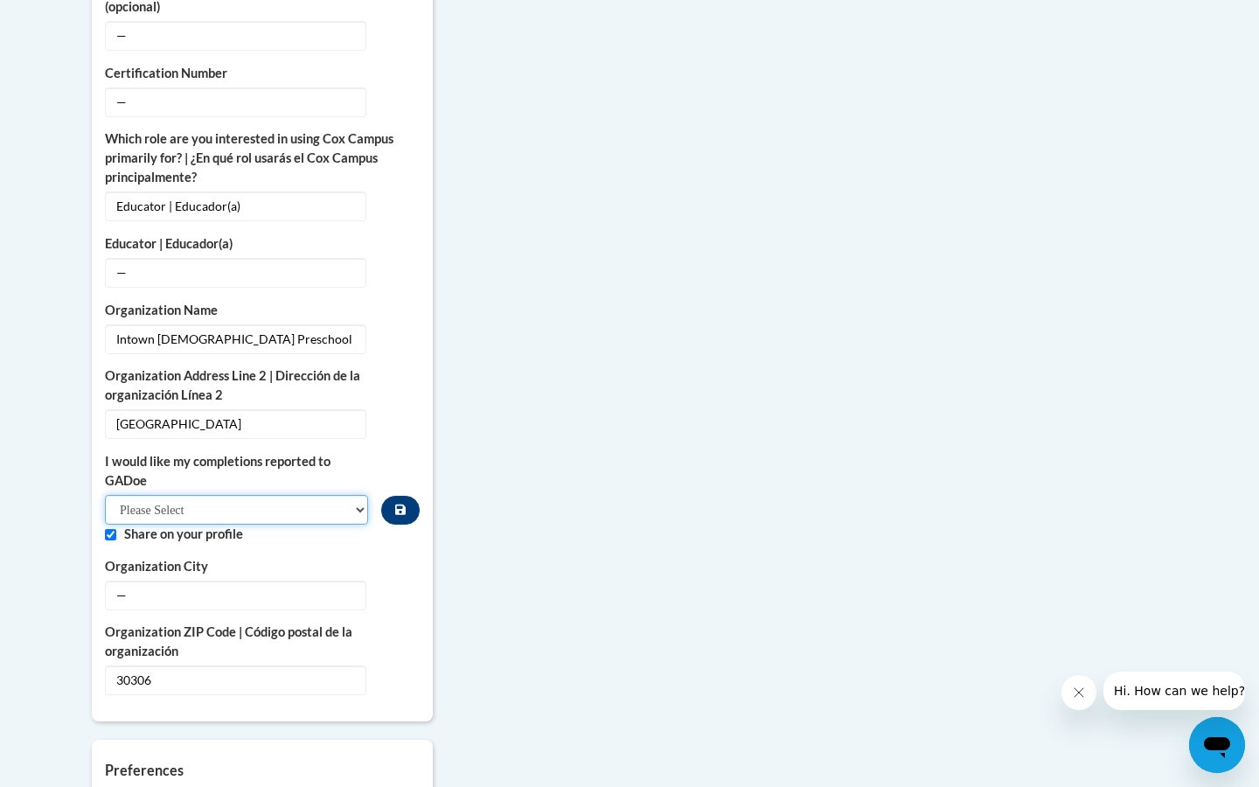
select select "603ba6f8-c7dd-435b-84cd-d4c8cfb77024"
click at [319, 580] on span "—" at bounding box center [235, 595] width 261 height 30
click at [390, 580] on button "Edit" at bounding box center [399, 594] width 40 height 28
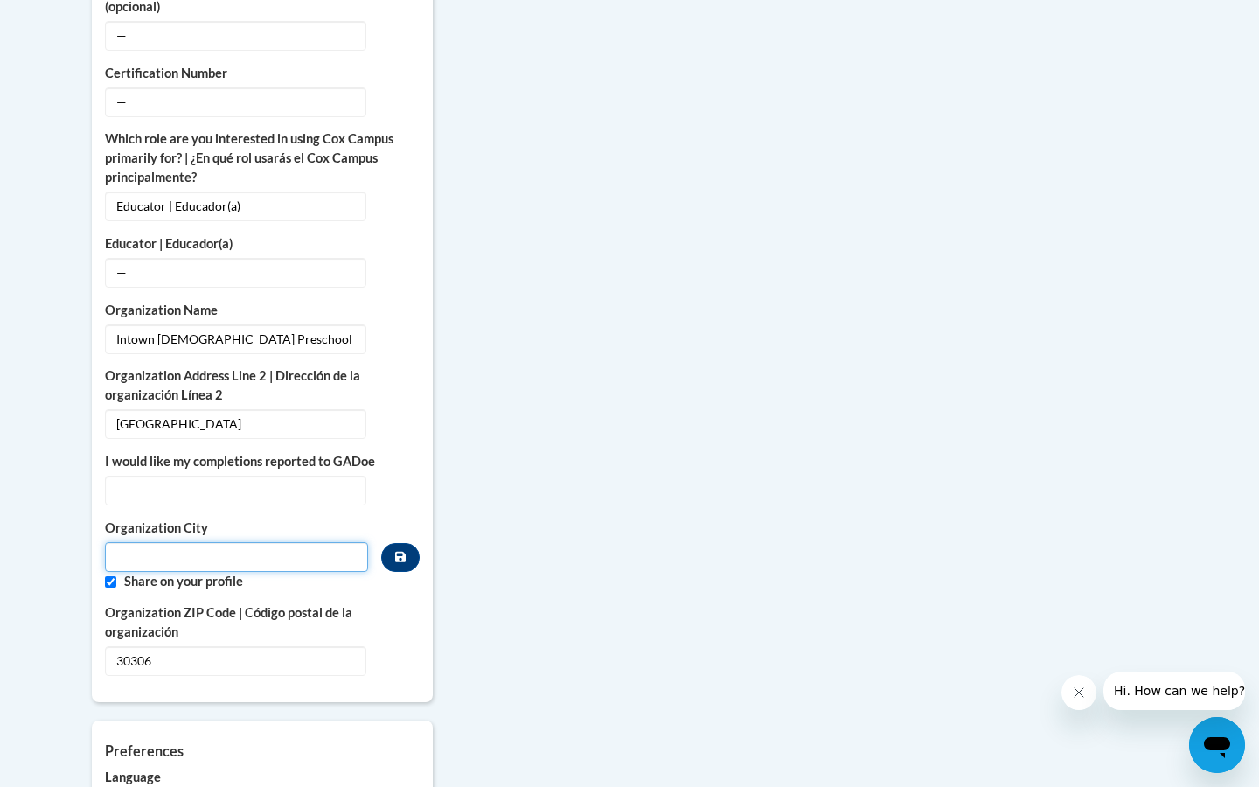
click at [315, 542] on input "Metadata input" at bounding box center [236, 557] width 263 height 30
type input "At"
type input "Atlanta"
click at [318, 684] on div "More About Me Click or press to edit any of the profile fields below. Select mu…" at bounding box center [262, 316] width 367 height 1505
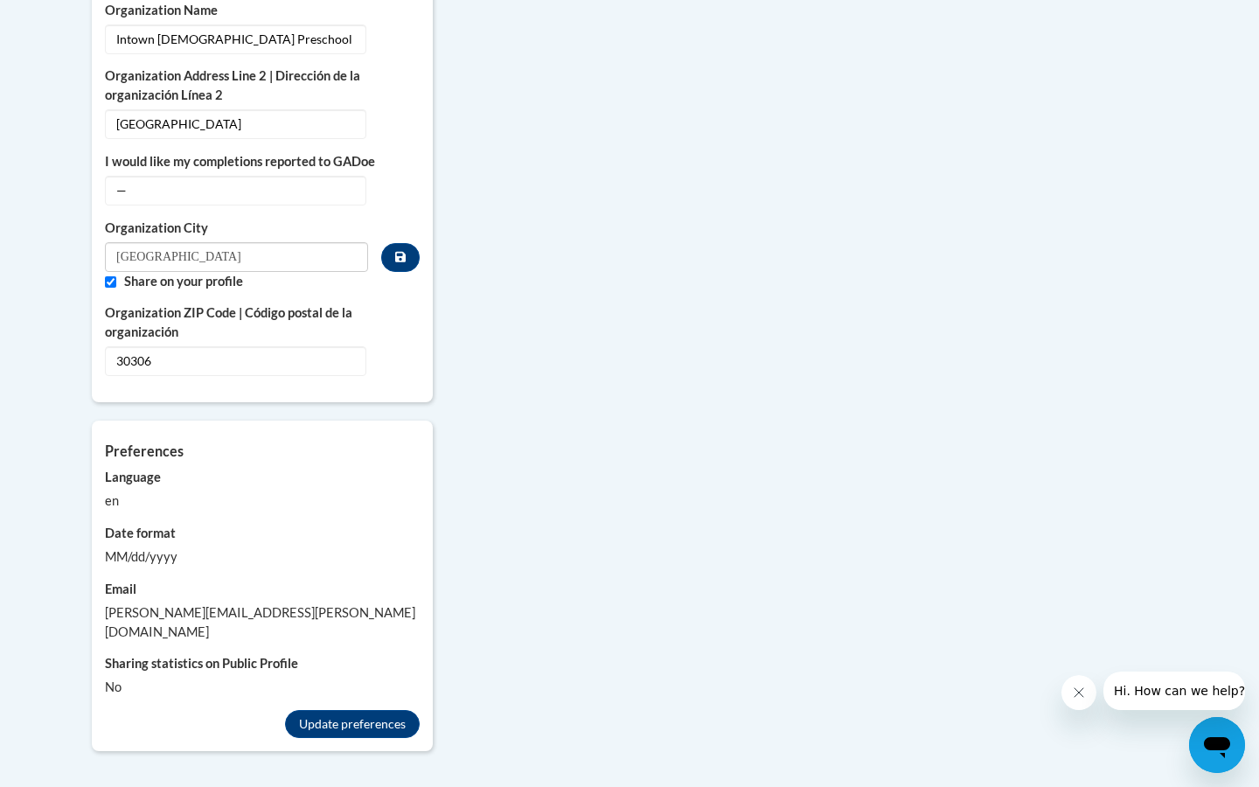
scroll to position [1372, 0]
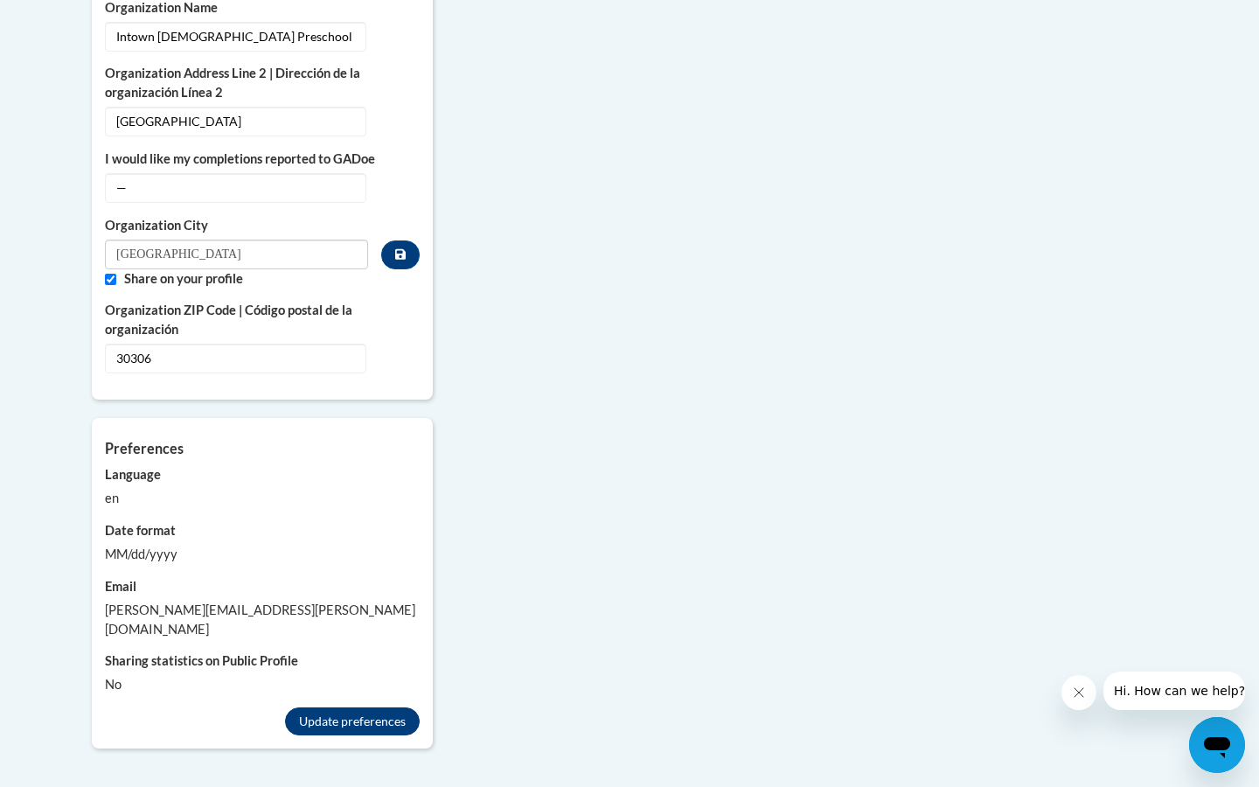
click at [323, 707] on button "Update preferences" at bounding box center [352, 721] width 135 height 28
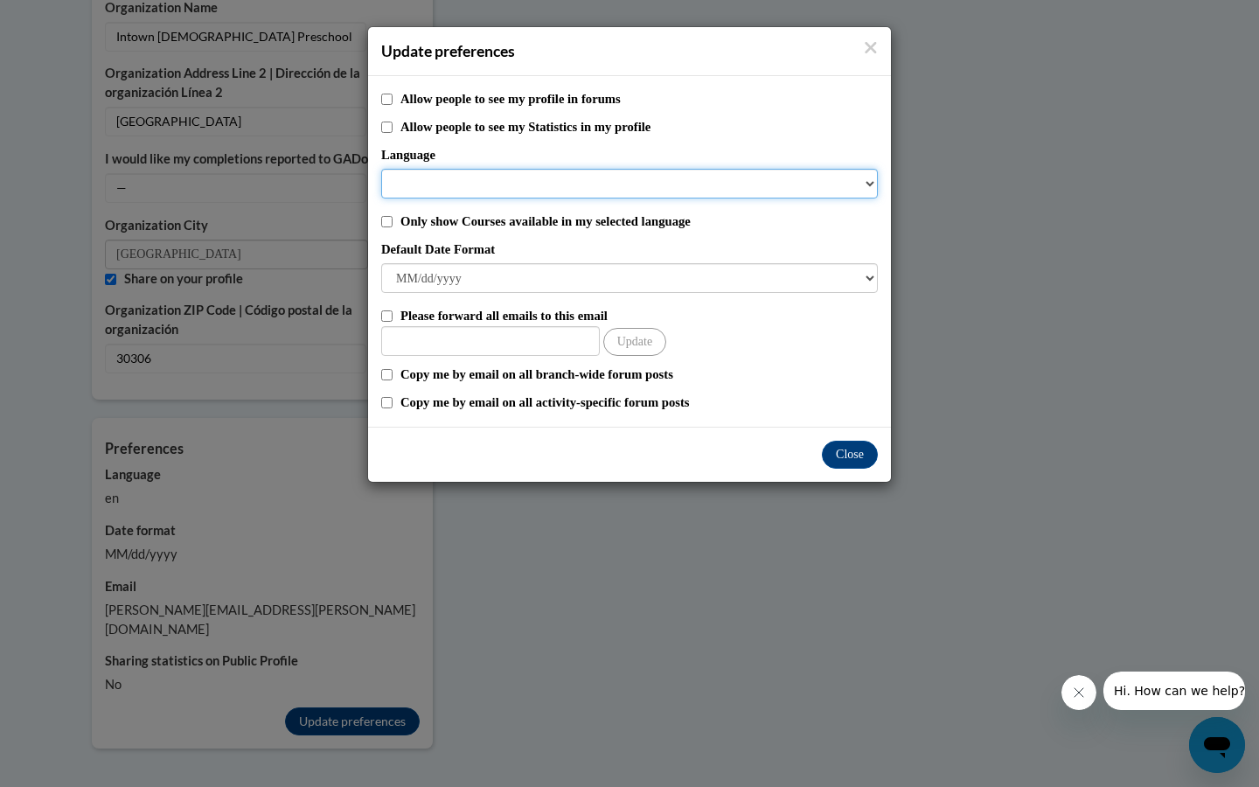
click at [558, 182] on select "Language" at bounding box center [629, 184] width 497 height 30
click at [866, 185] on select "Language" at bounding box center [629, 184] width 497 height 30
click at [783, 188] on select "Language" at bounding box center [629, 184] width 497 height 30
click at [842, 458] on button "Close" at bounding box center [850, 455] width 56 height 28
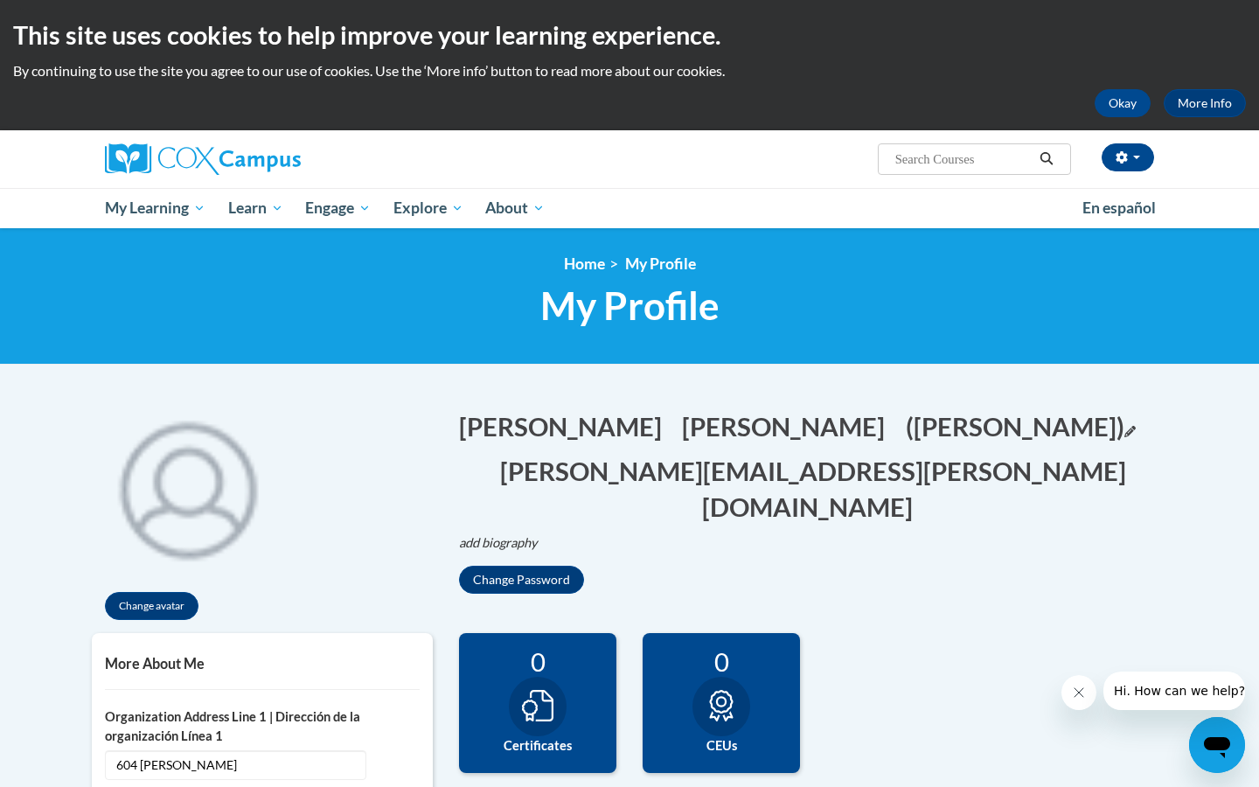
scroll to position [0, 0]
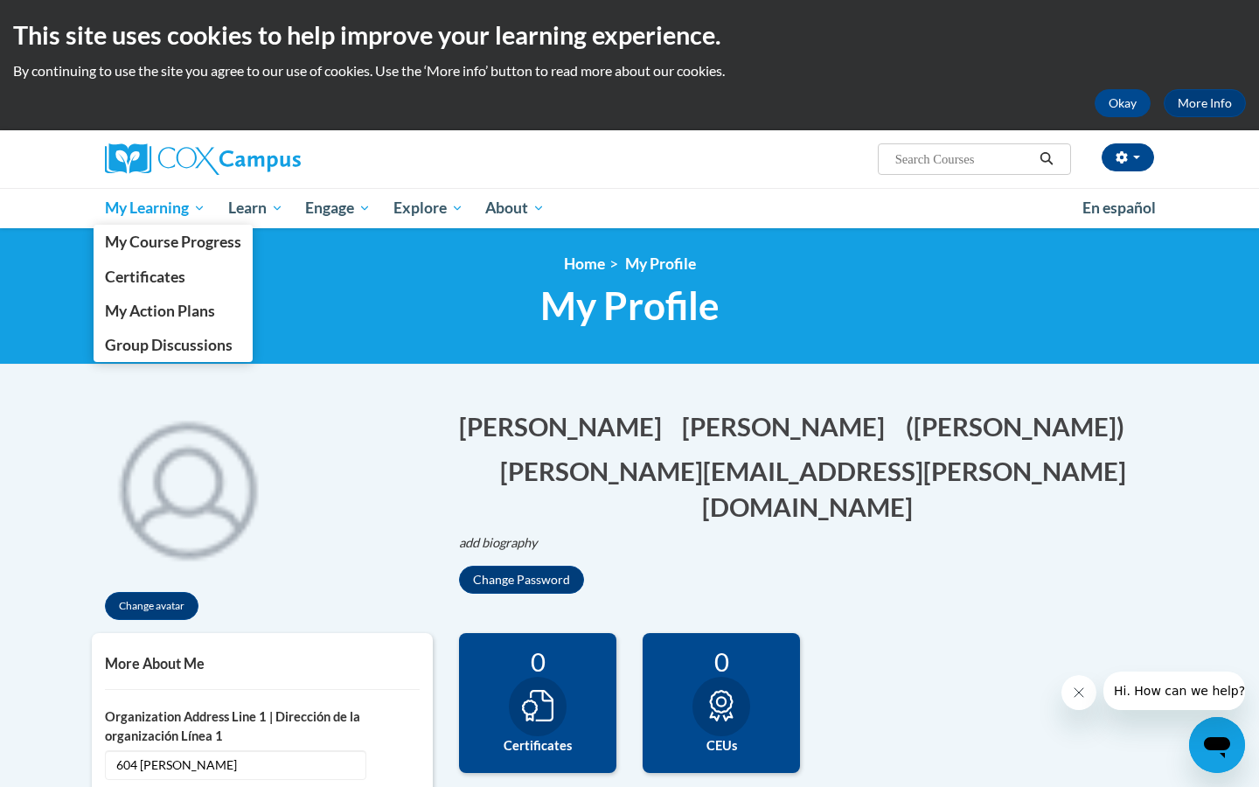
click at [118, 202] on span "My Learning" at bounding box center [155, 208] width 101 height 21
click at [149, 241] on span "My Course Progress" at bounding box center [173, 242] width 136 height 18
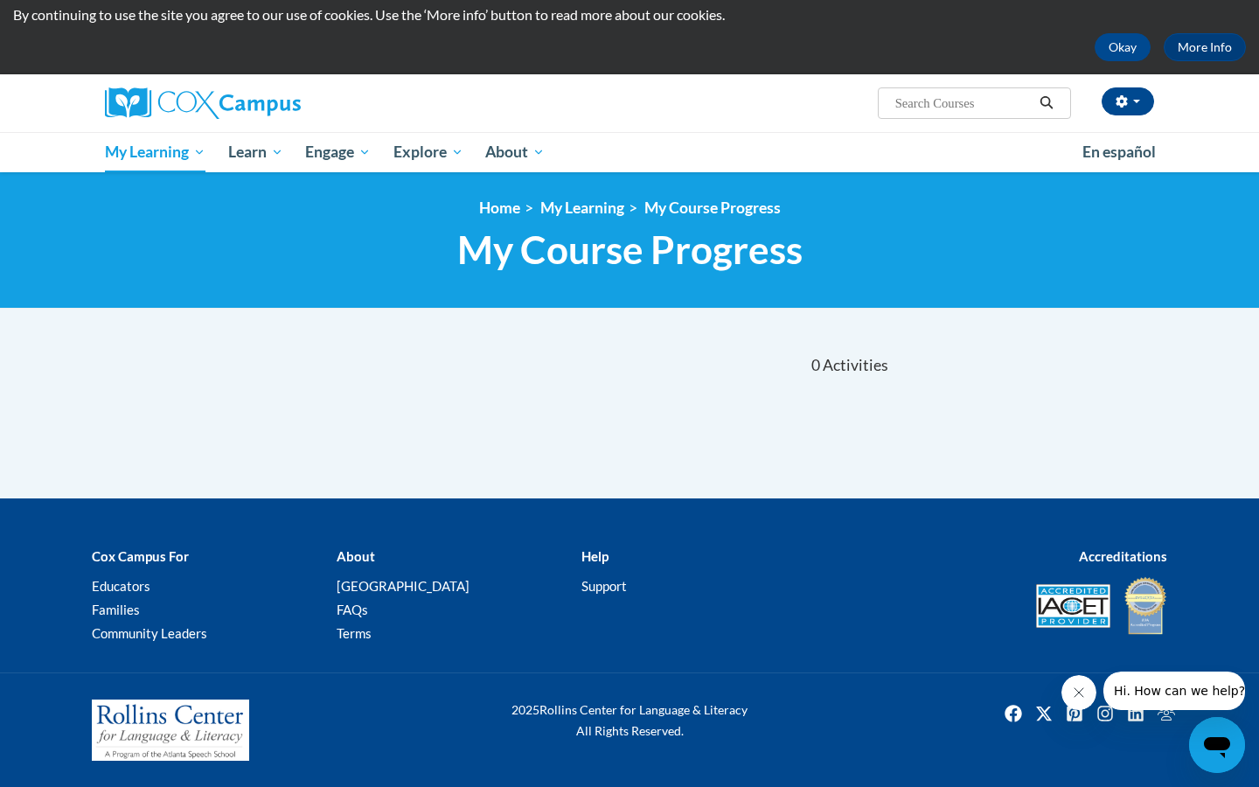
scroll to position [55, 0]
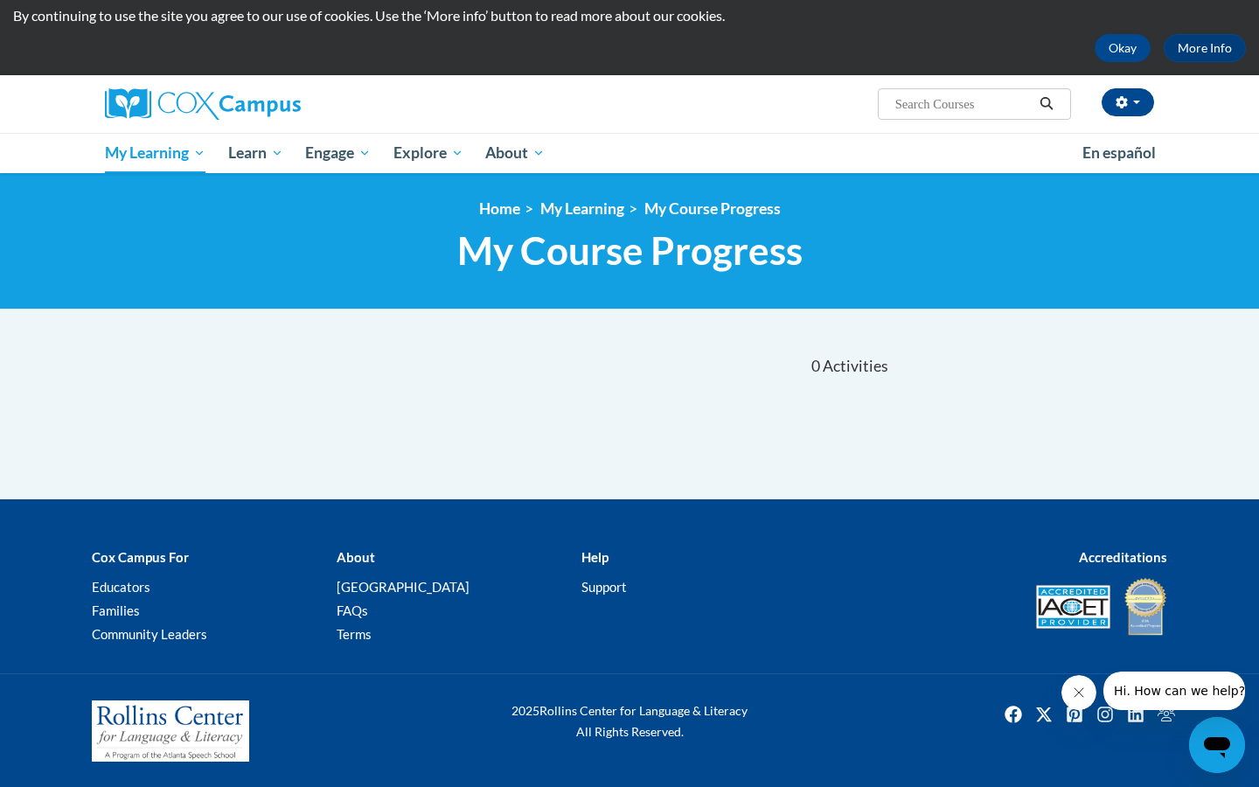
click at [1147, 598] on img at bounding box center [1145, 606] width 44 height 61
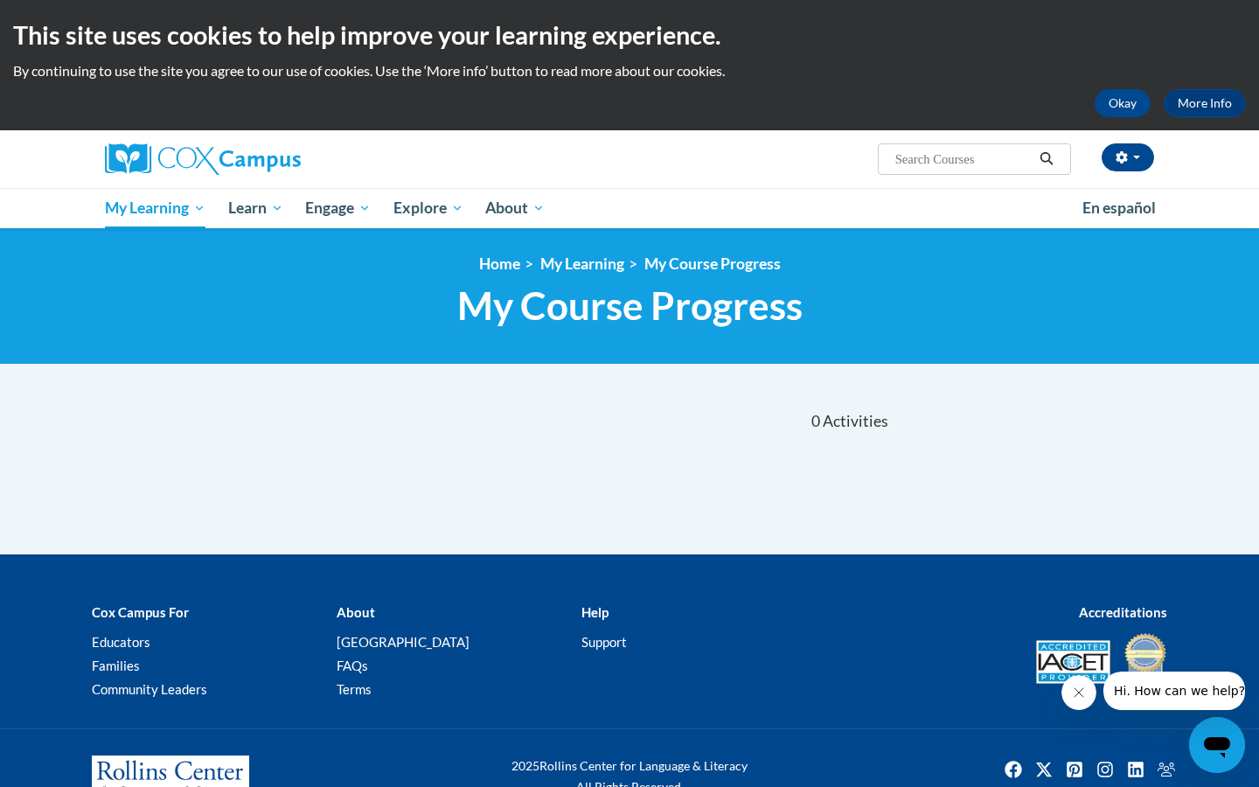
scroll to position [0, 0]
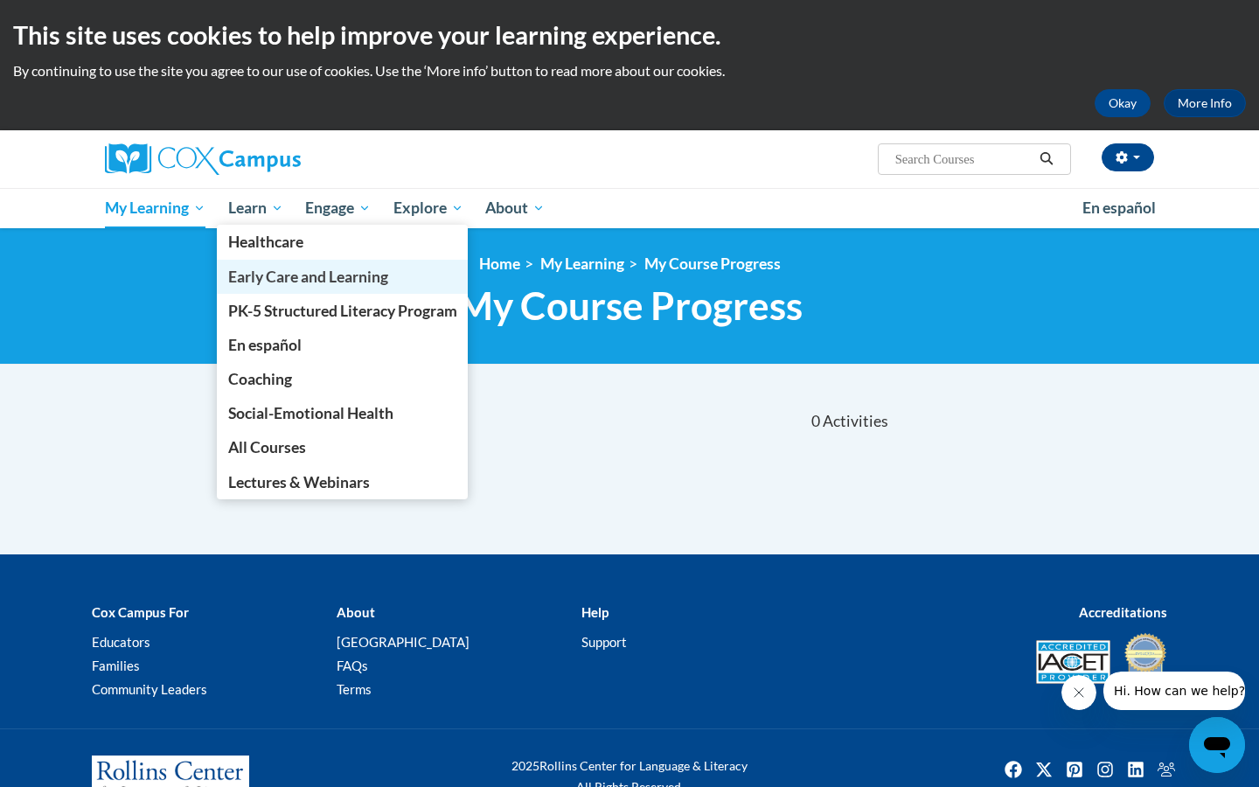
click at [283, 266] on link "Early Care and Learning" at bounding box center [343, 277] width 252 height 34
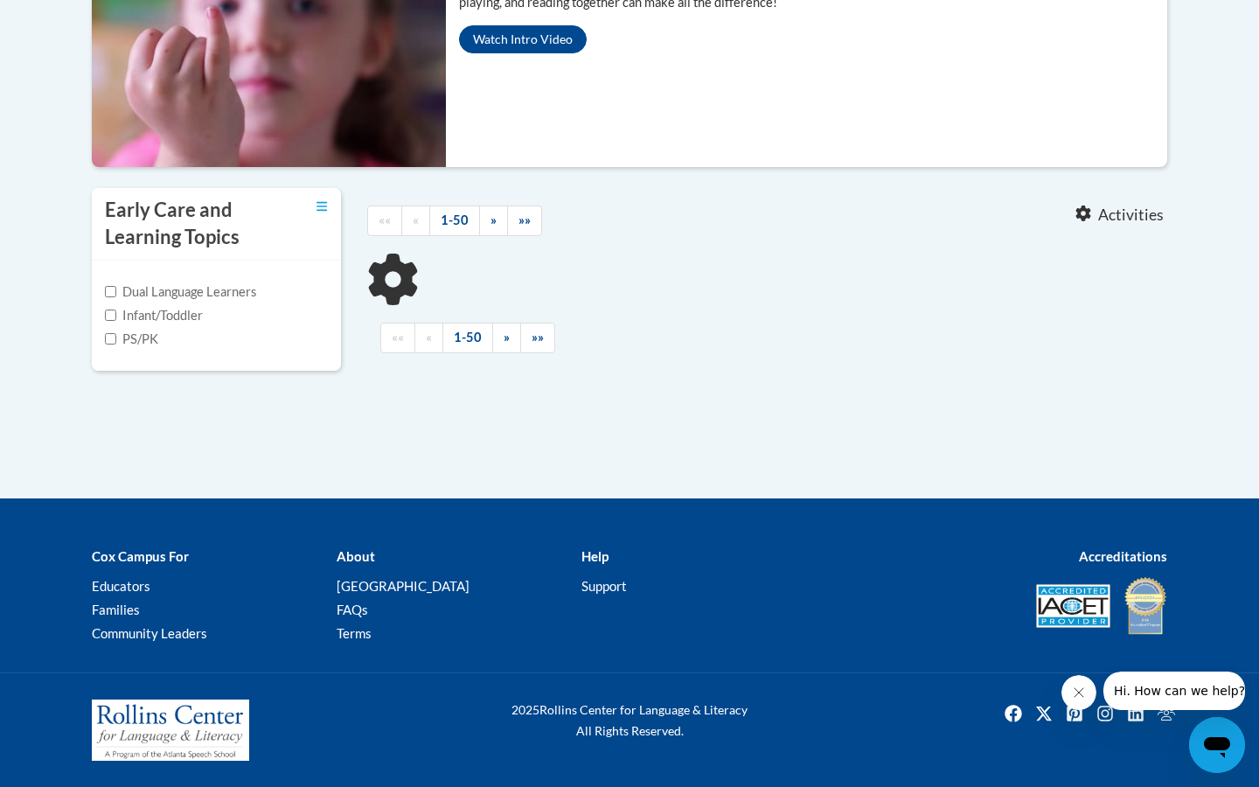
scroll to position [523, 0]
click at [115, 349] on label "PS/PK" at bounding box center [131, 339] width 53 height 19
click at [115, 344] on input "PS/PK" at bounding box center [110, 338] width 11 height 11
checkbox input "true"
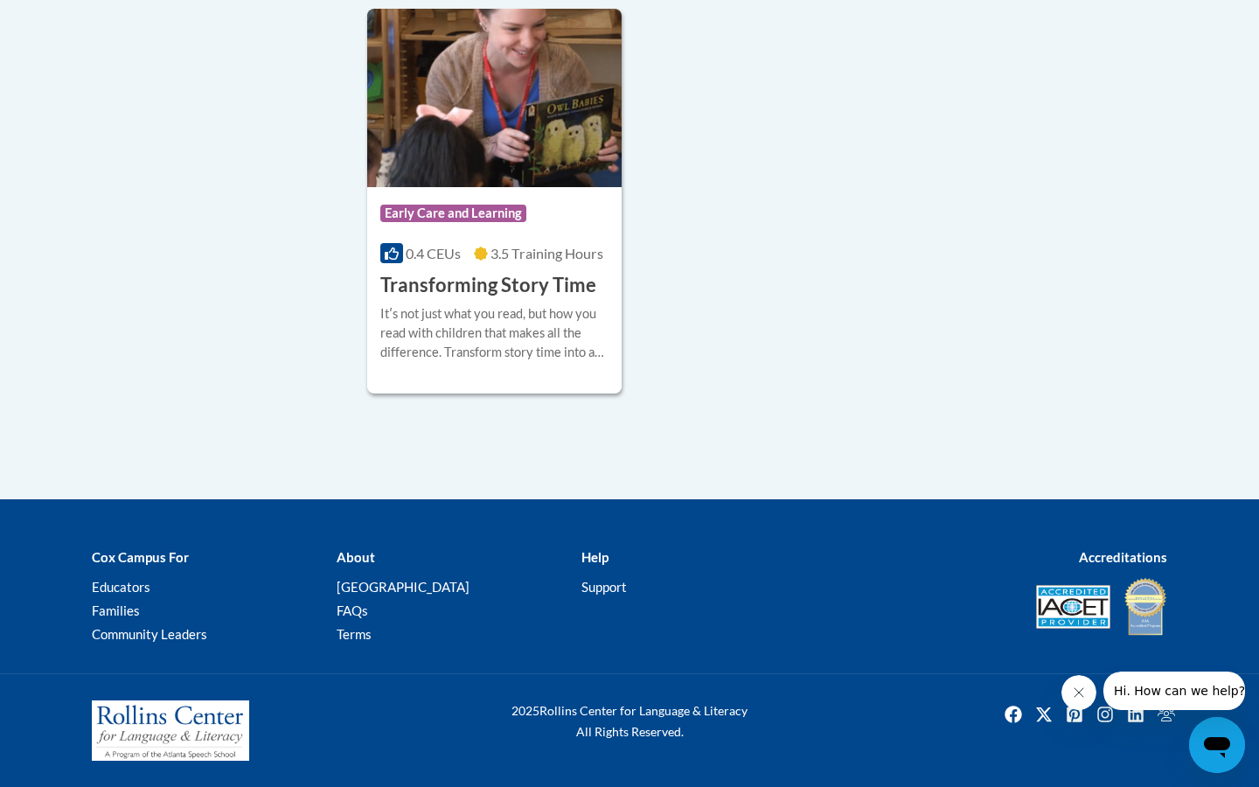
scroll to position [2343, 0]
click at [129, 581] on link "Educators" at bounding box center [121, 587] width 59 height 16
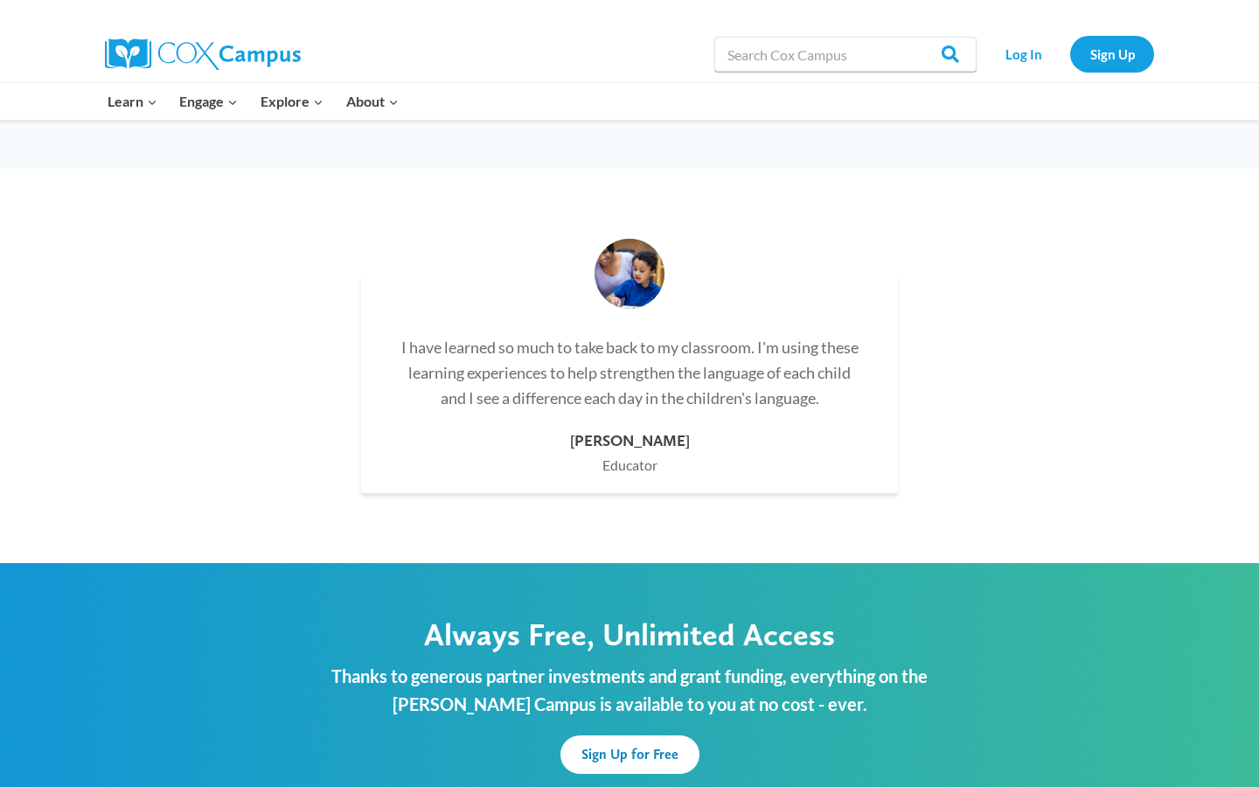
scroll to position [4929, 0]
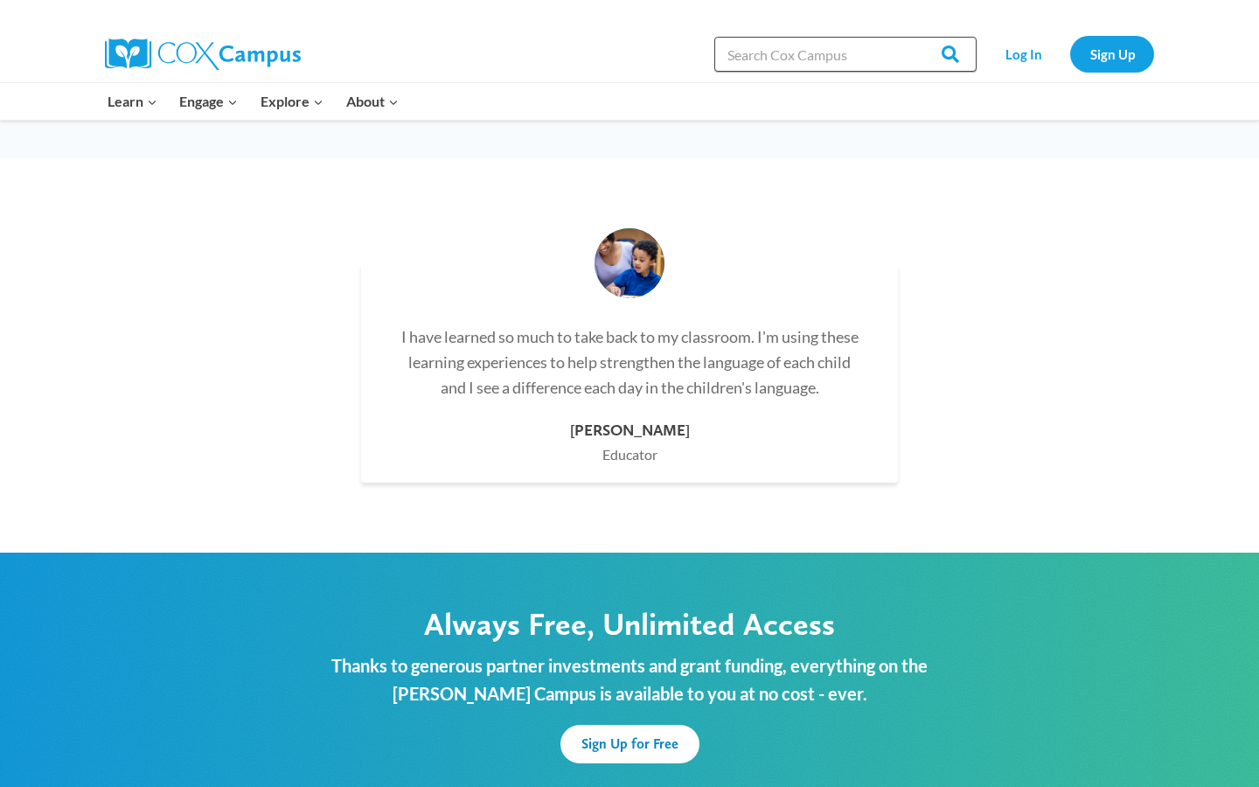
click at [824, 59] on input "Search in [URL][DOMAIN_NAME]" at bounding box center [845, 54] width 262 height 35
type input "bright from the start"
click at [944, 54] on input "Search" at bounding box center [942, 54] width 68 height 35
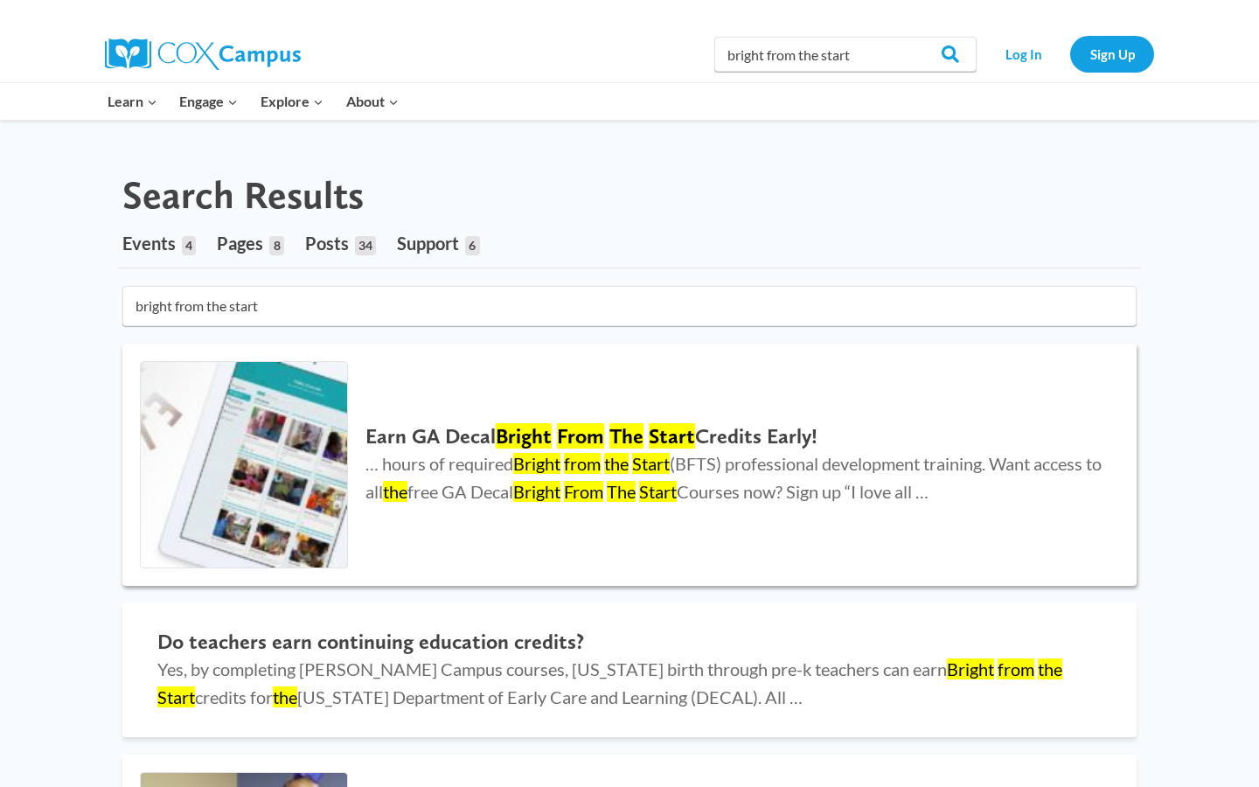
click at [859, 507] on div "Earn GA Decal Bright From The Start Credits Early! … hours of required Bright f…" at bounding box center [733, 464] width 771 height 99
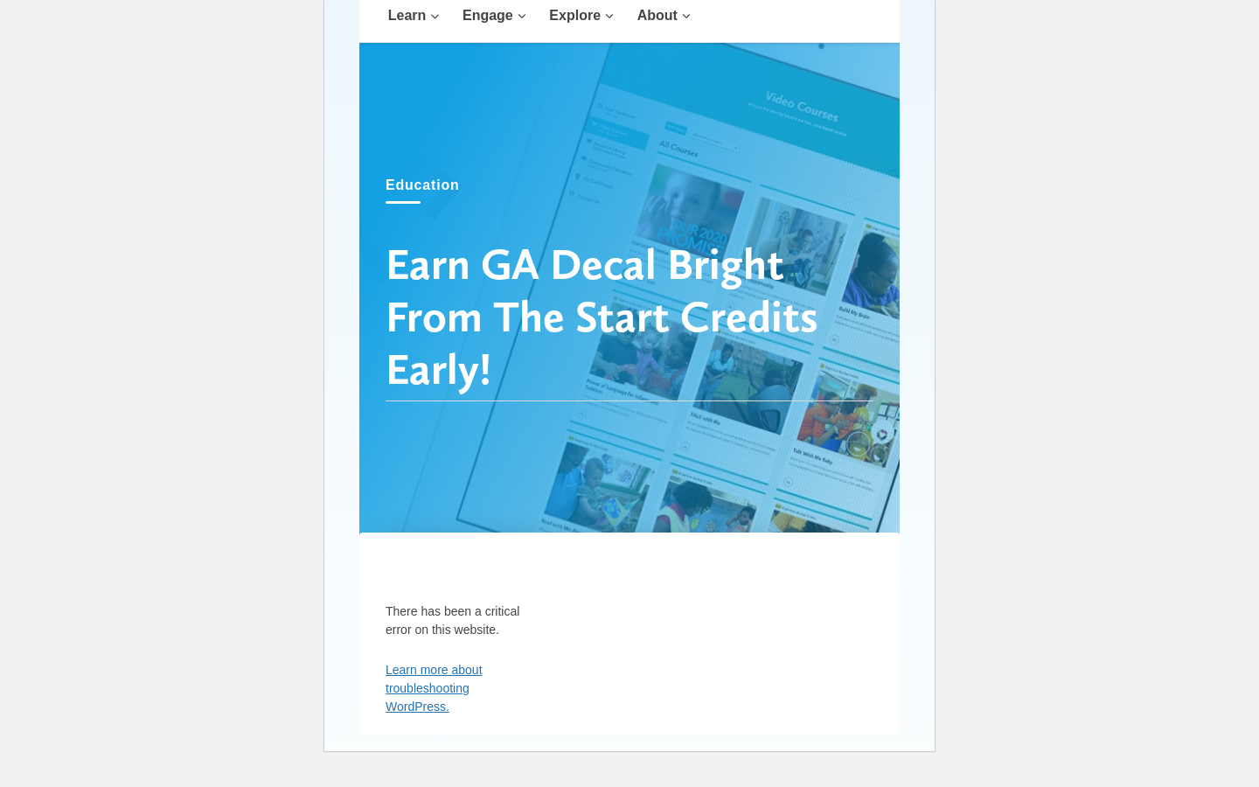
scroll to position [219, 0]
click at [603, 379] on h1 "Earn GA Decal Bright From The Start Credits Early!" at bounding box center [630, 319] width 488 height 164
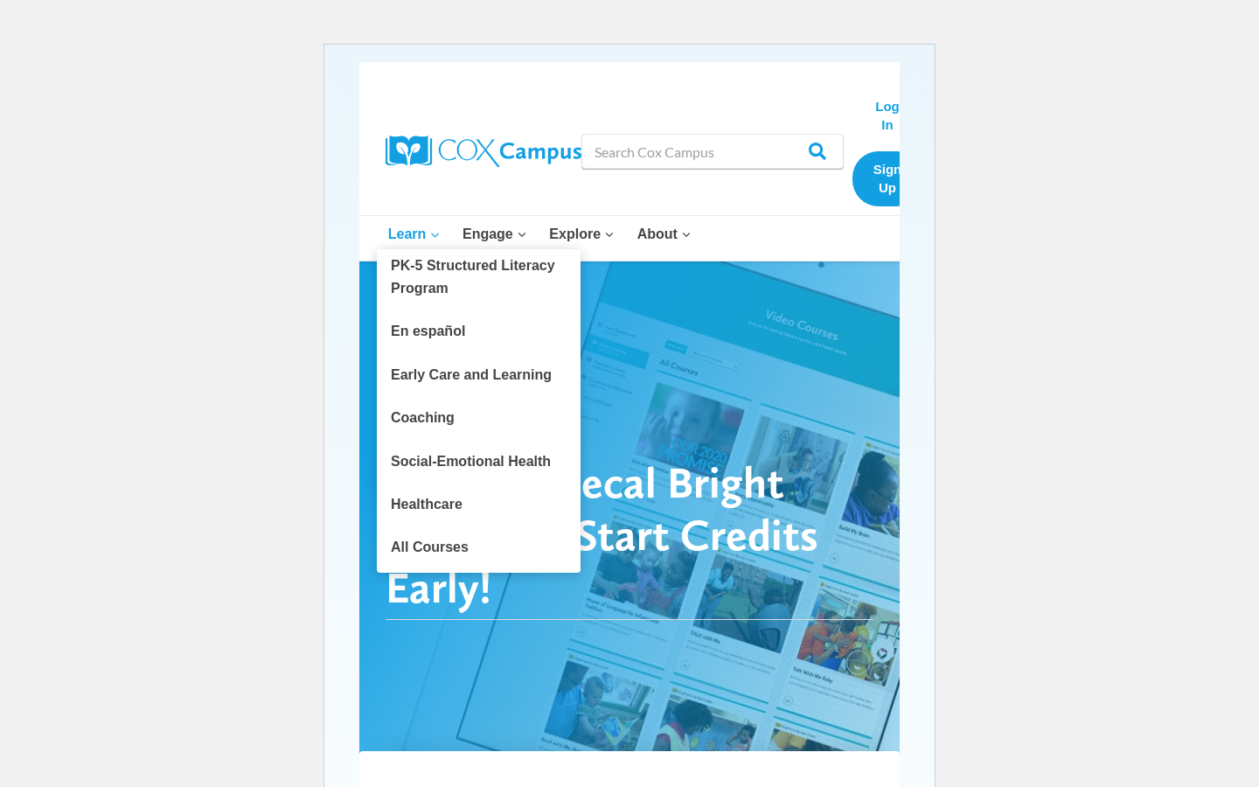
scroll to position [0, 0]
click at [434, 266] on link "PK-5 Structured Literacy Program" at bounding box center [479, 277] width 204 height 56
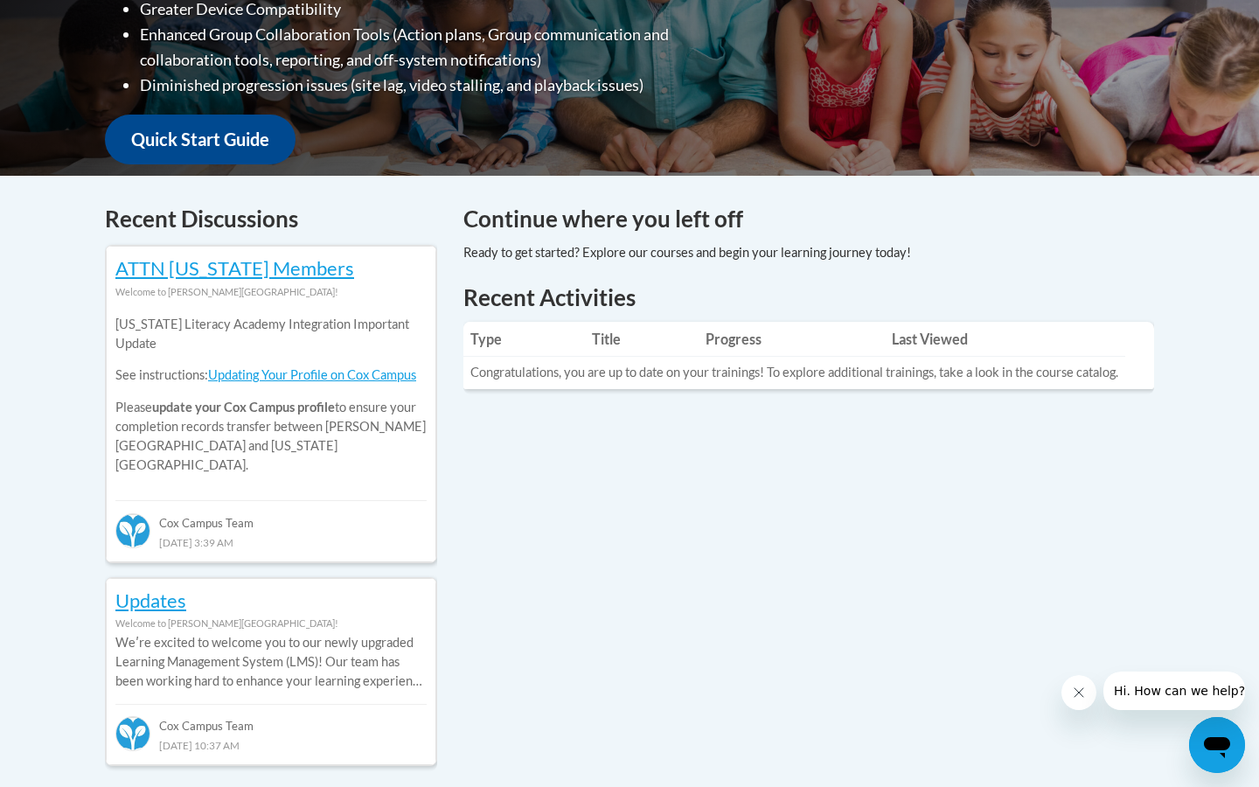
scroll to position [570, 0]
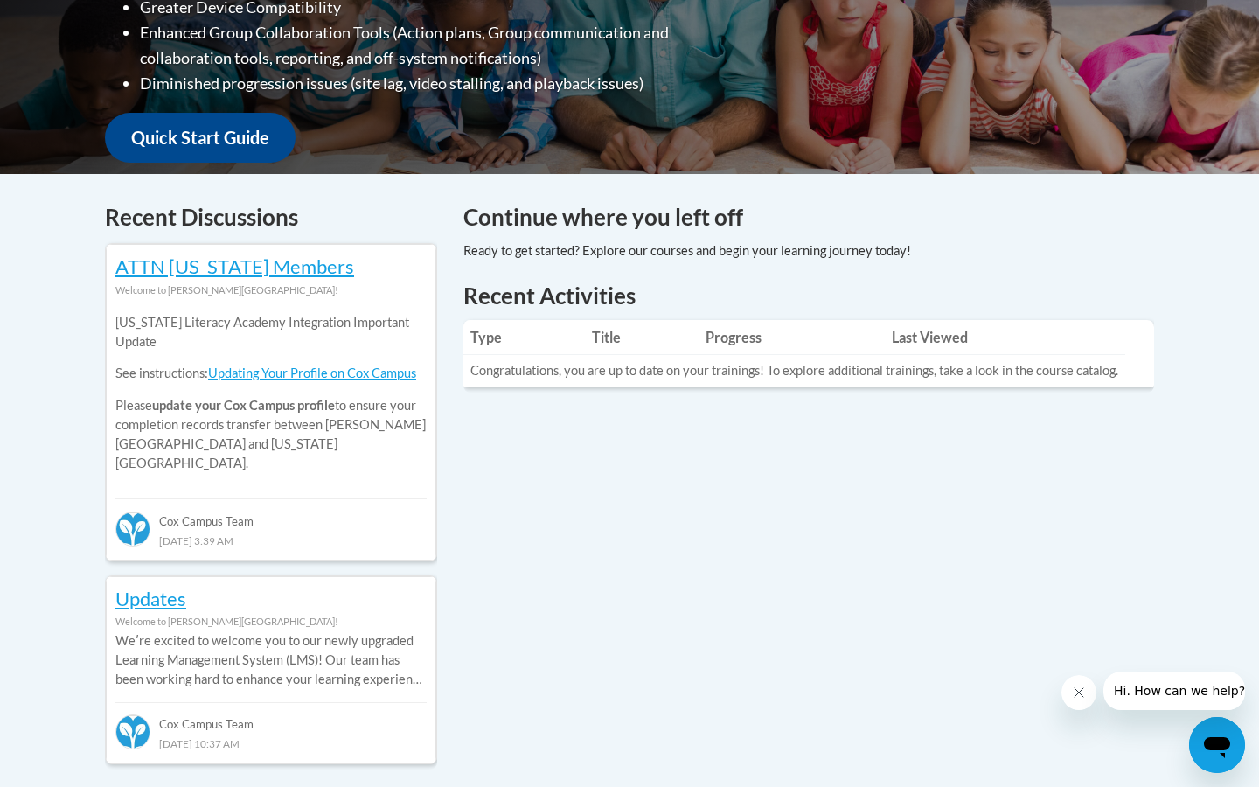
click at [262, 118] on link "Quick Start Guide" at bounding box center [200, 138] width 191 height 50
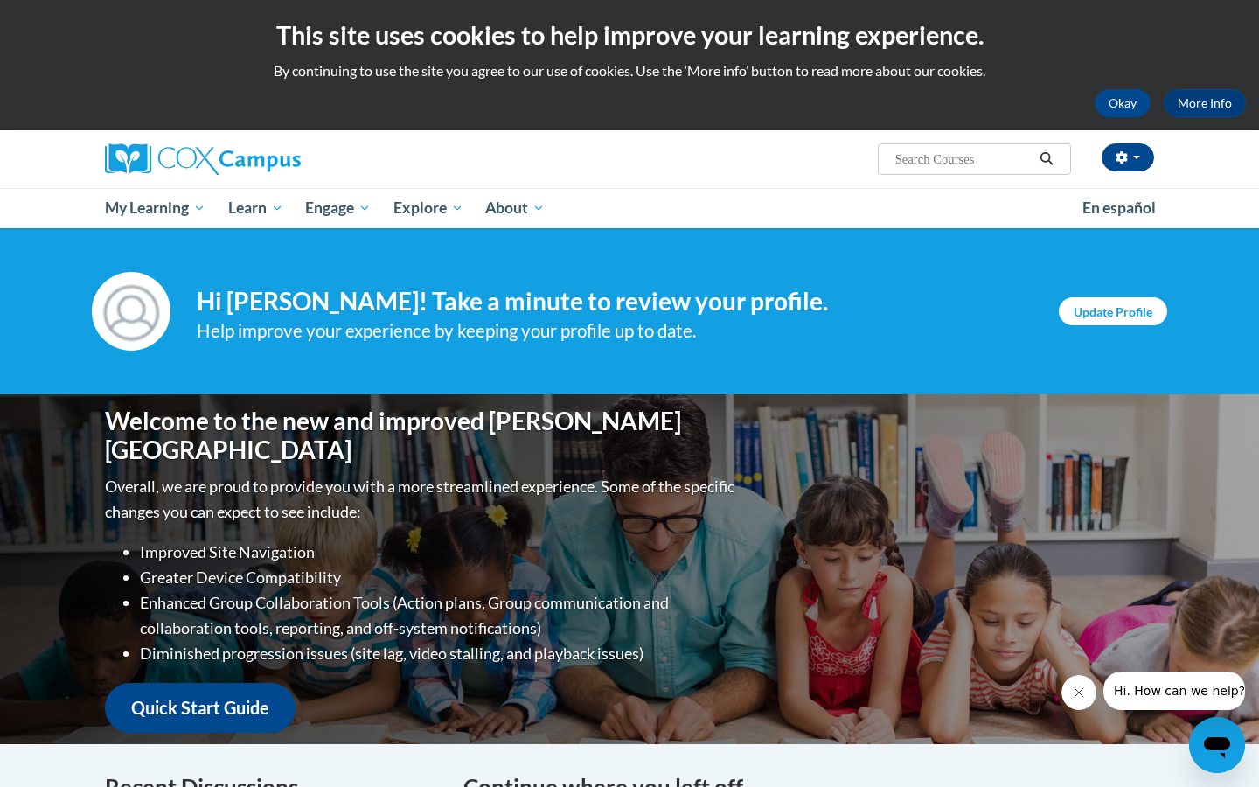
click at [1079, 314] on link "Update Profile" at bounding box center [1113, 311] width 108 height 28
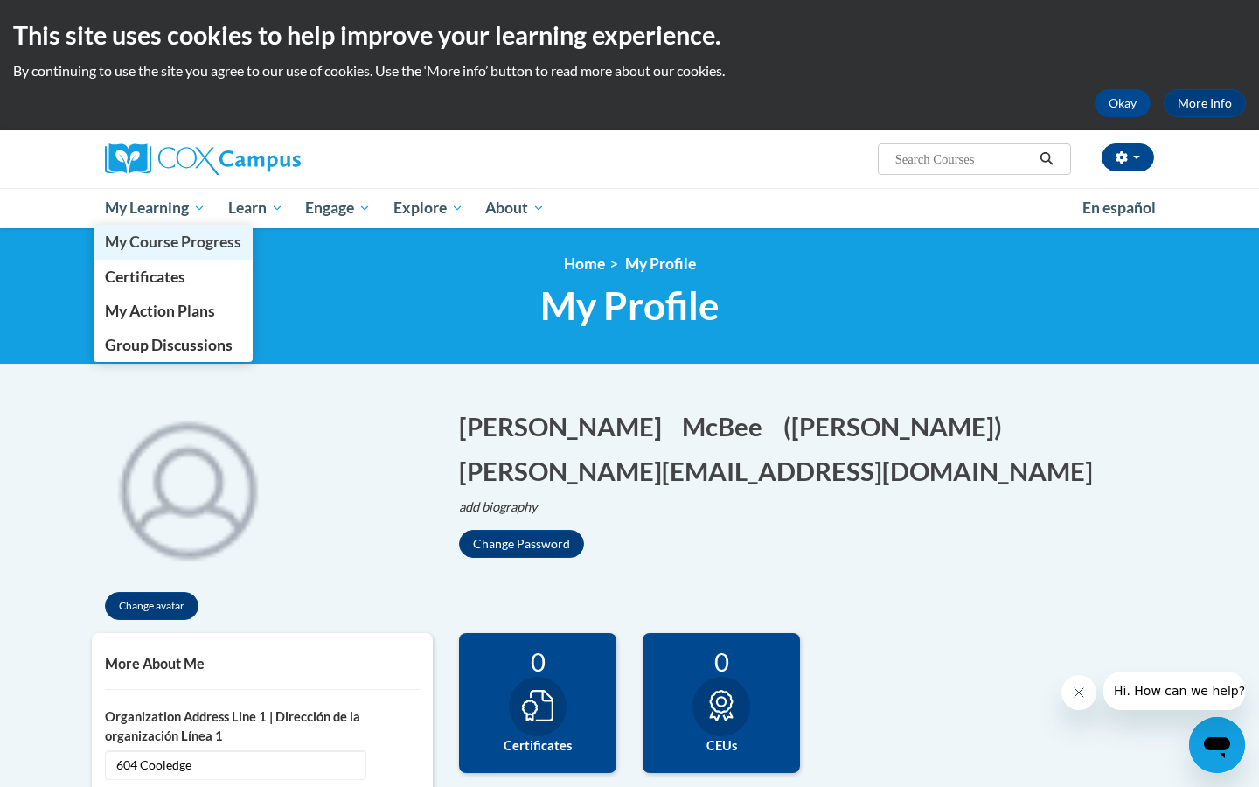
click at [170, 241] on span "My Course Progress" at bounding box center [173, 242] width 136 height 18
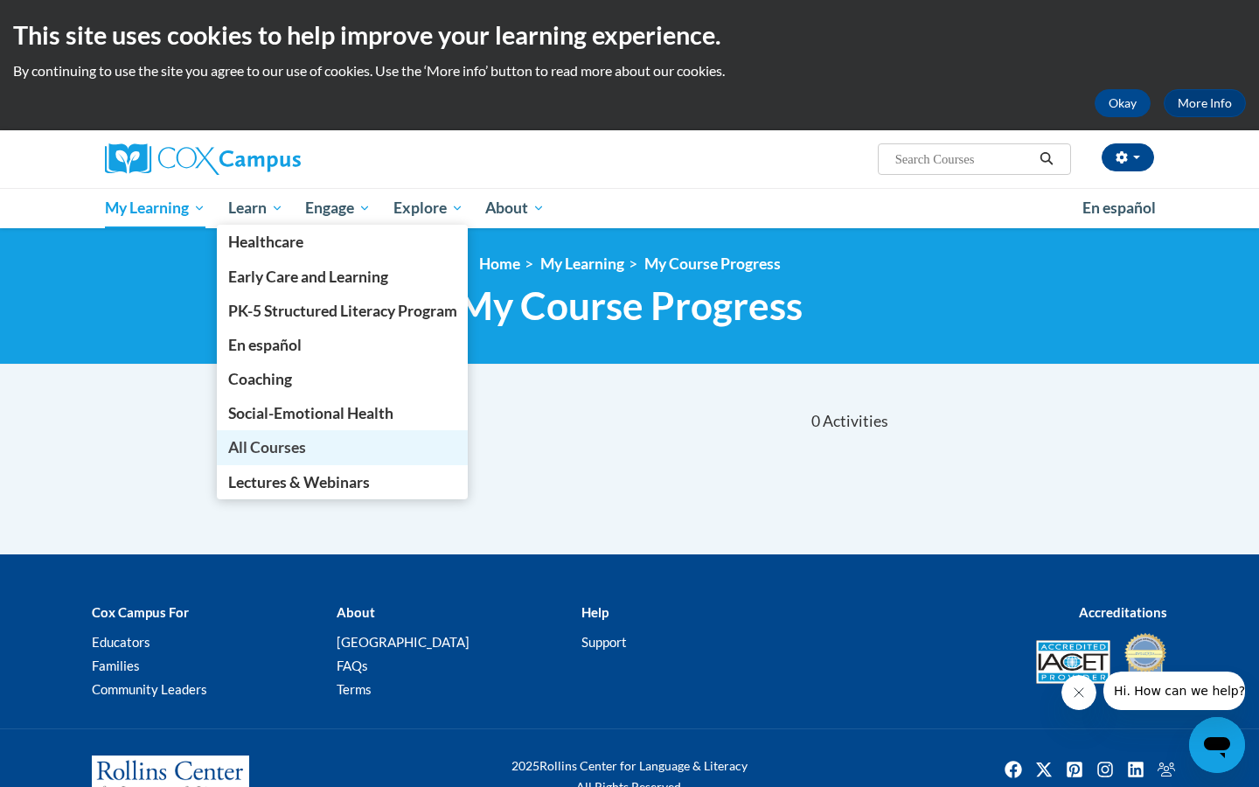
click at [286, 438] on span "All Courses" at bounding box center [267, 447] width 78 height 18
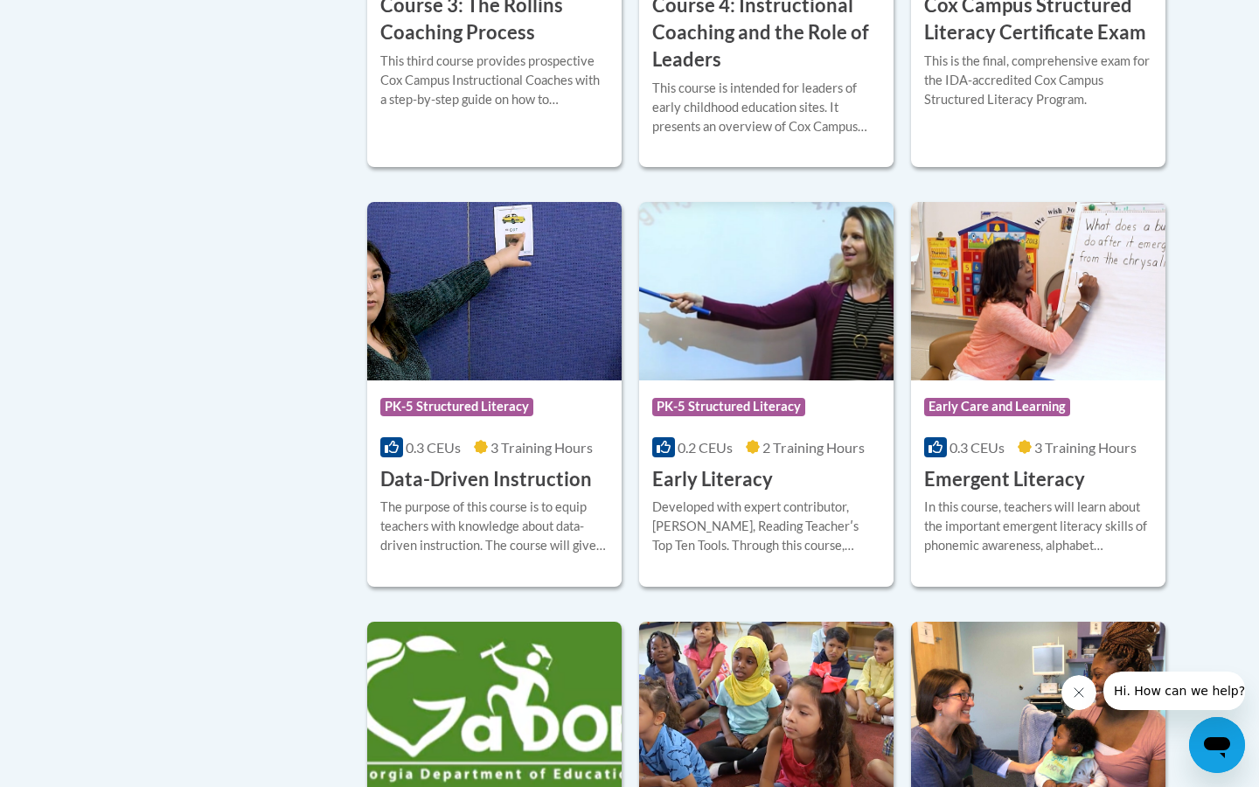
scroll to position [1702, 0]
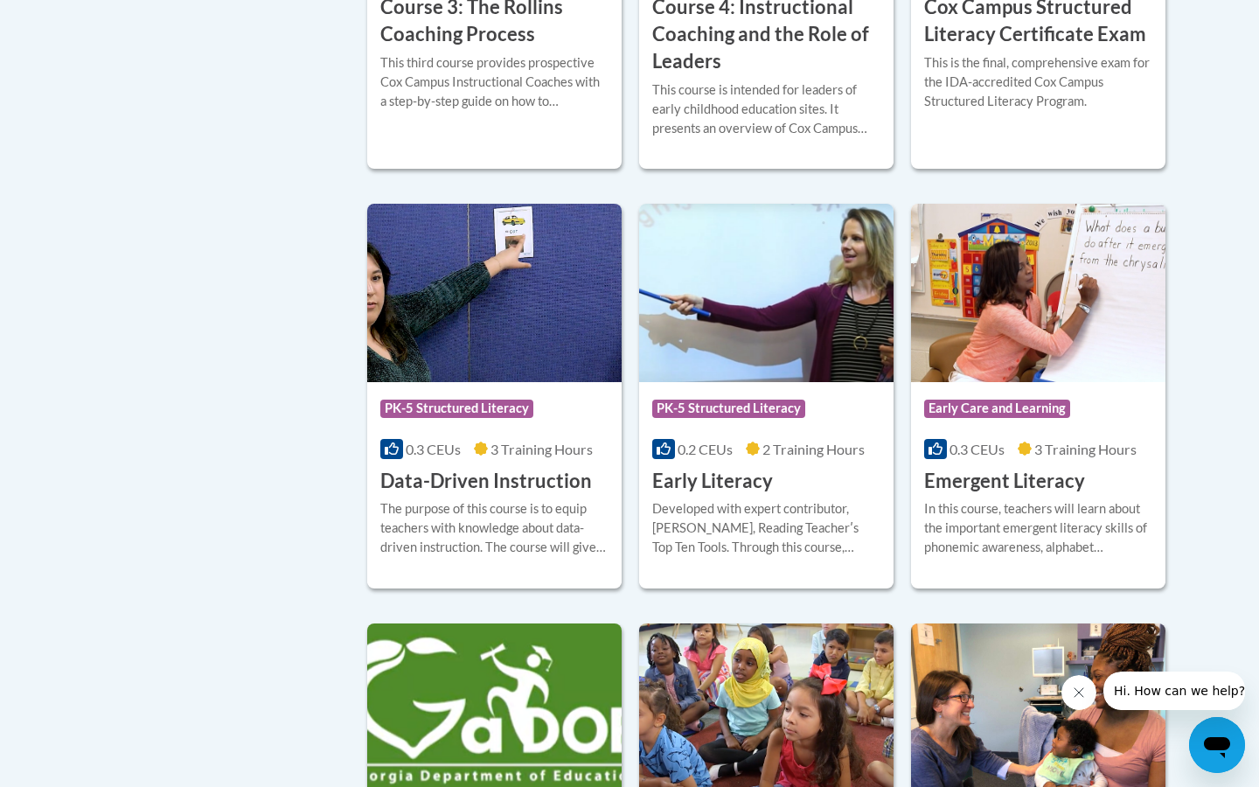
click at [774, 348] on img at bounding box center [766, 293] width 254 height 178
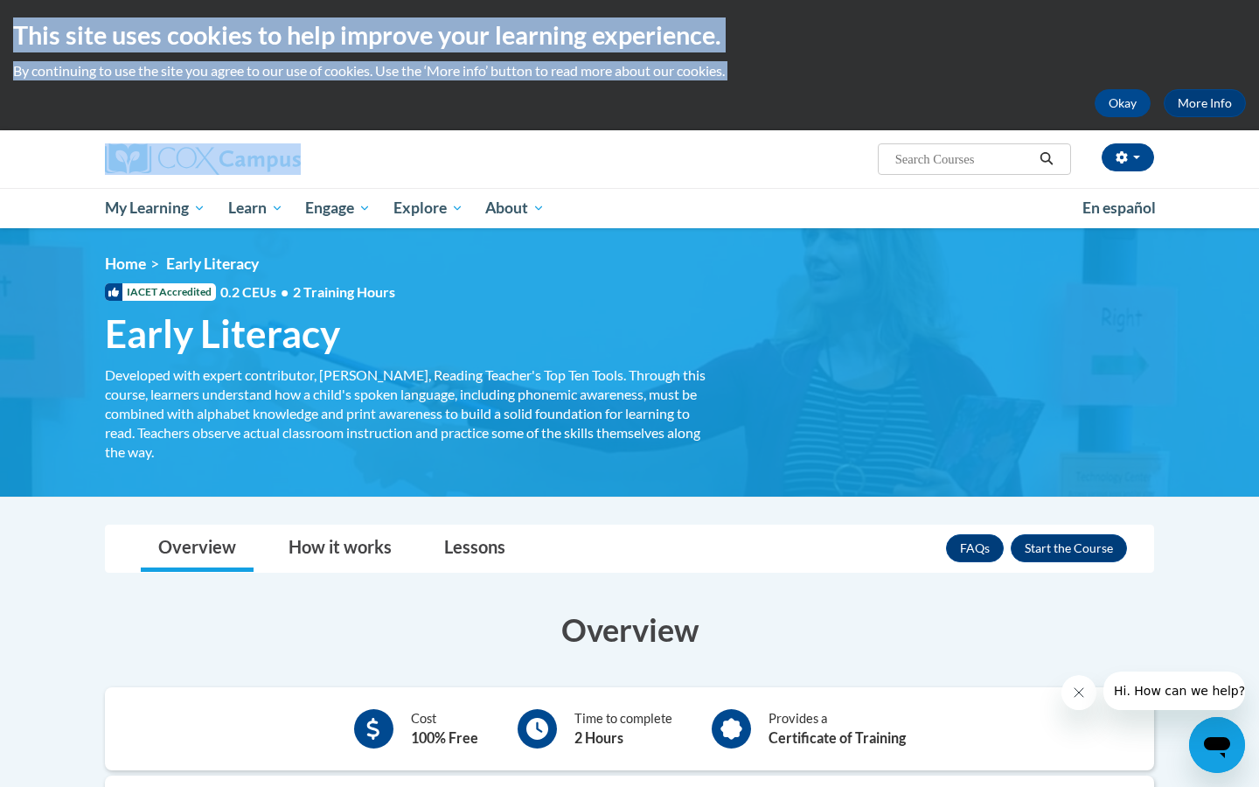
drag, startPoint x: 813, startPoint y: 0, endPoint x: 858, endPoint y: 0, distance: 44.6
click at [858, 0] on div "This site uses cookies to help improve your learning experience. By continuing …" at bounding box center [629, 65] width 1259 height 130
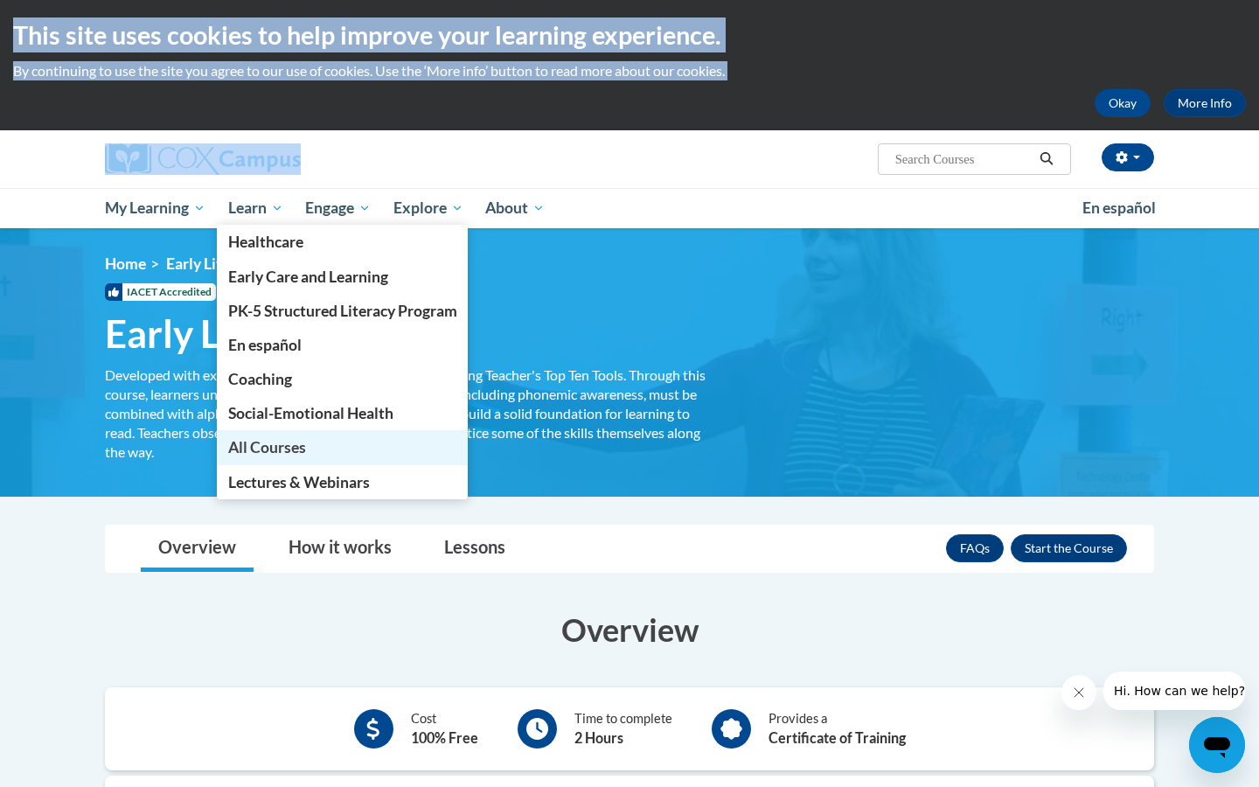
click at [344, 452] on link "All Courses" at bounding box center [343, 447] width 252 height 34
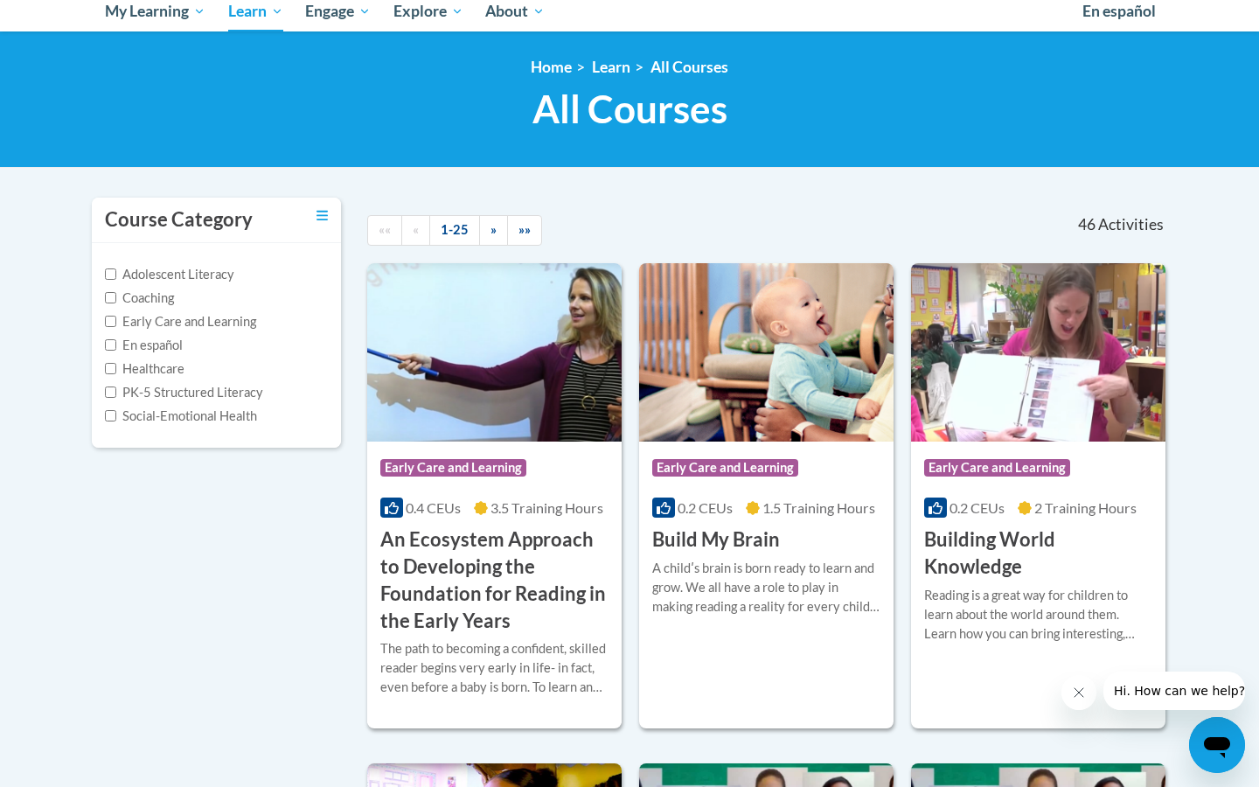
scroll to position [198, 0]
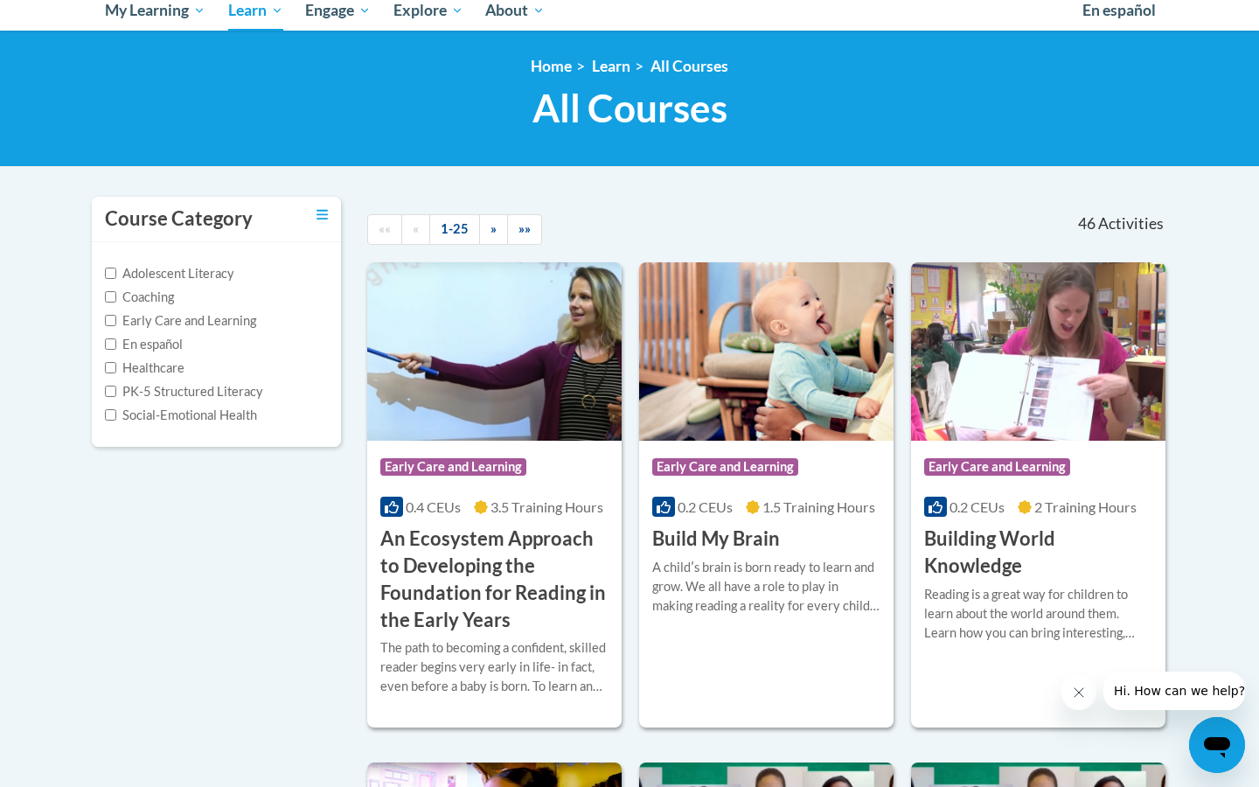
click at [108, 316] on input "Early Care and Learning" at bounding box center [110, 320] width 11 height 11
checkbox input "true"
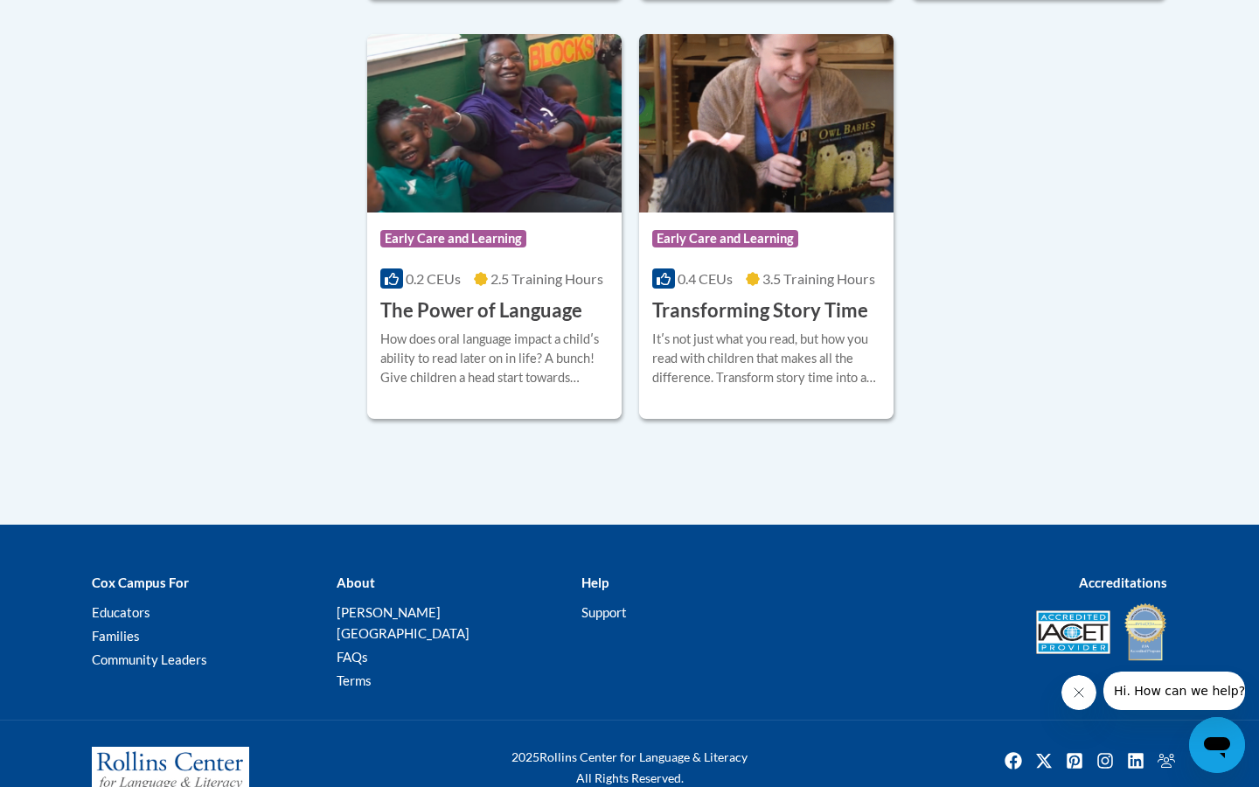
scroll to position [2779, 0]
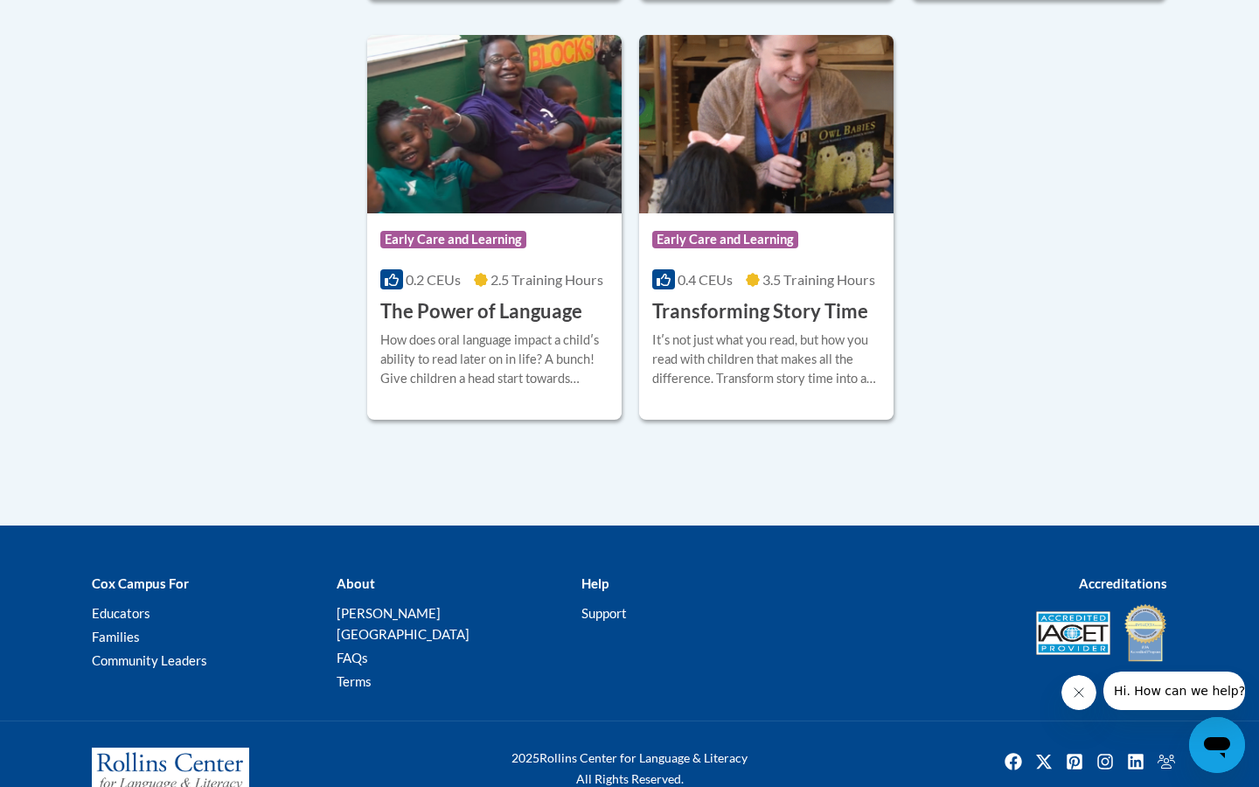
click at [677, 388] on div "Itʹs not just what you read, but how you read with children that makes all the …" at bounding box center [766, 359] width 228 height 58
